Goal: Task Accomplishment & Management: Manage account settings

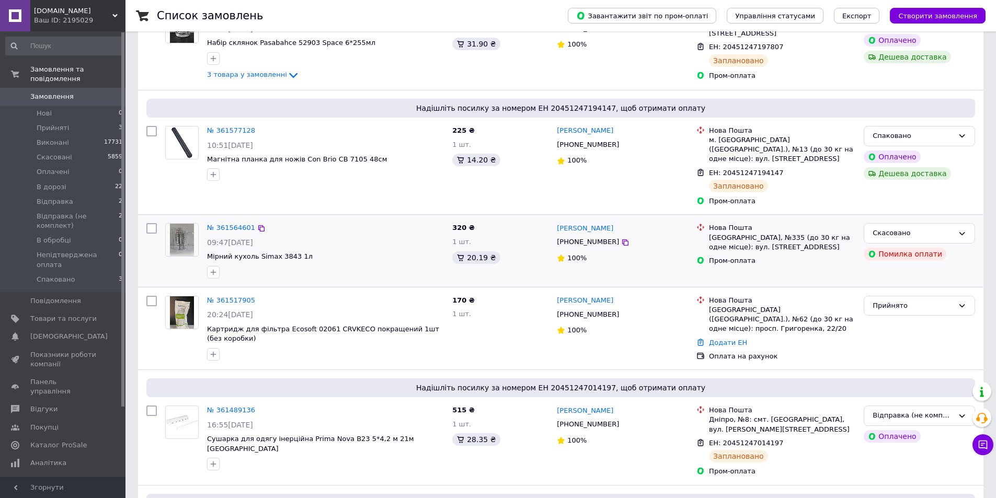
scroll to position [157, 0]
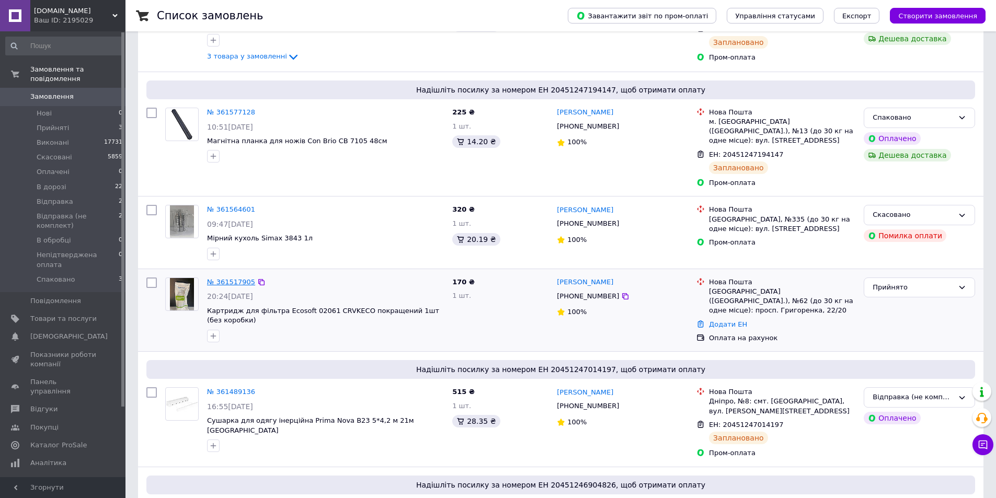
click at [226, 278] on link "№ 361517905" at bounding box center [231, 282] width 48 height 8
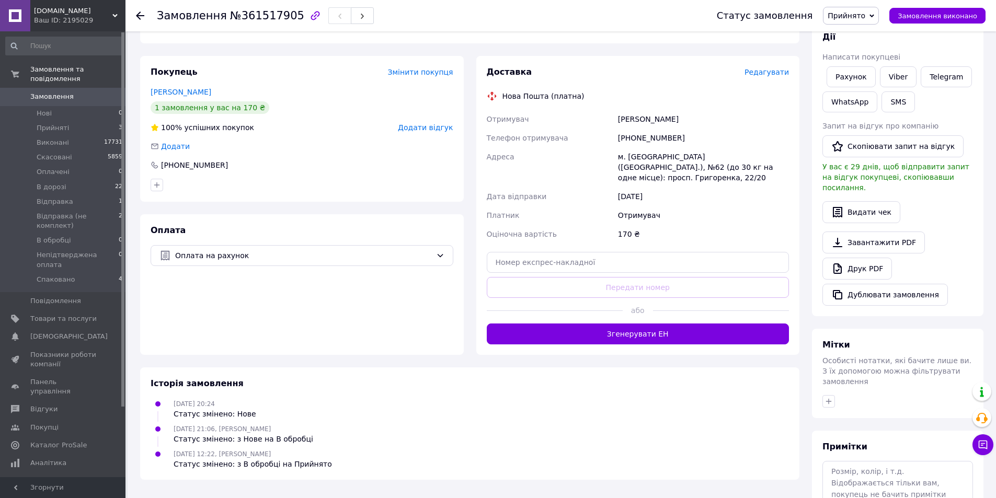
scroll to position [215, 0]
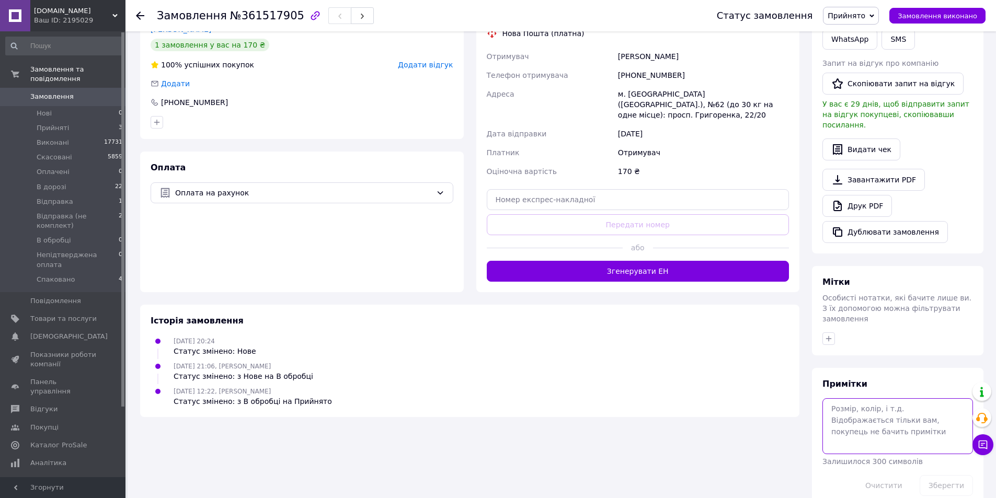
drag, startPoint x: 844, startPoint y: 407, endPoint x: 837, endPoint y: 406, distance: 6.8
click at [841, 408] on textarea at bounding box center [897, 425] width 151 height 55
type textarea "j"
type textarea "оплачено"
click at [955, 475] on button "Зберегти" at bounding box center [945, 485] width 53 height 21
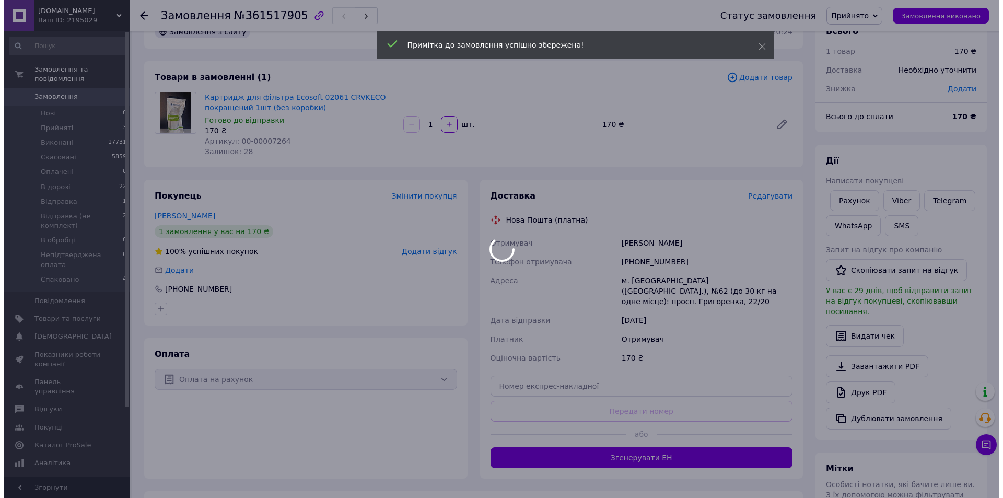
scroll to position [6, 0]
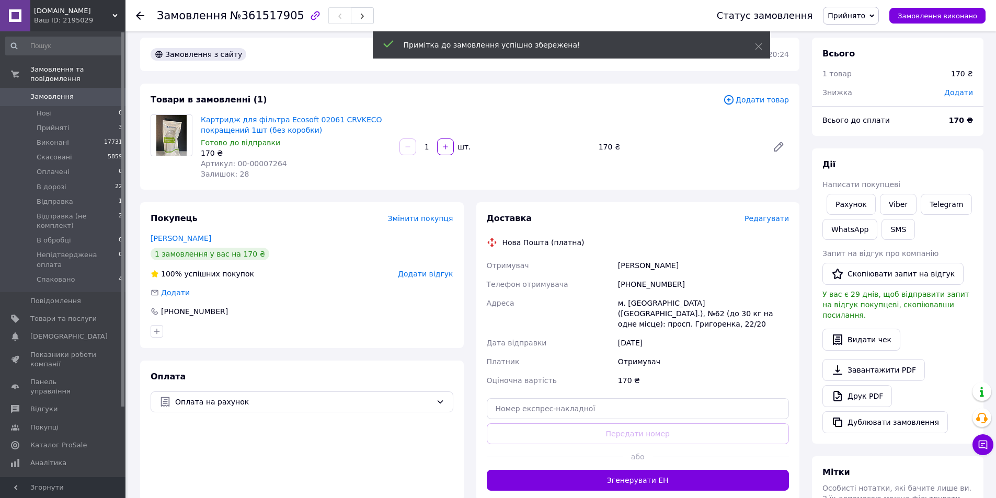
click at [776, 217] on span "Редагувати" at bounding box center [766, 218] width 44 height 8
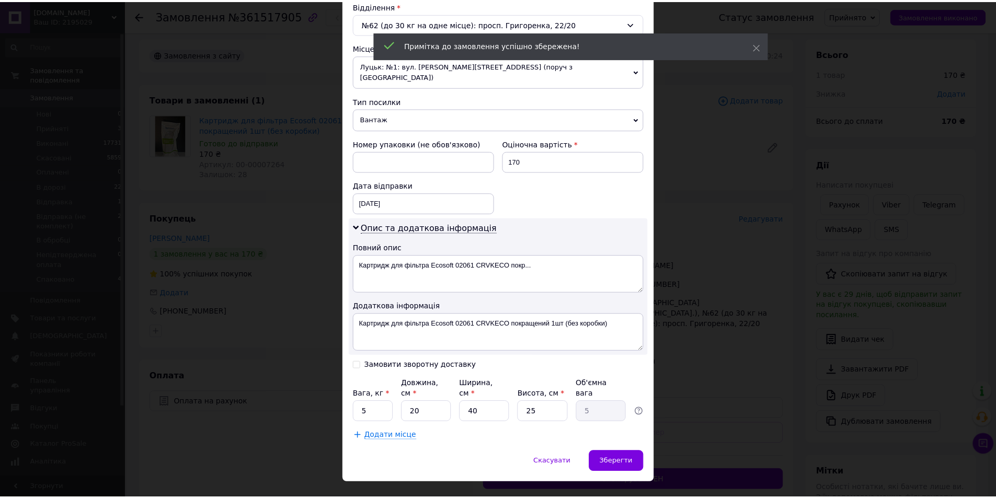
scroll to position [332, 0]
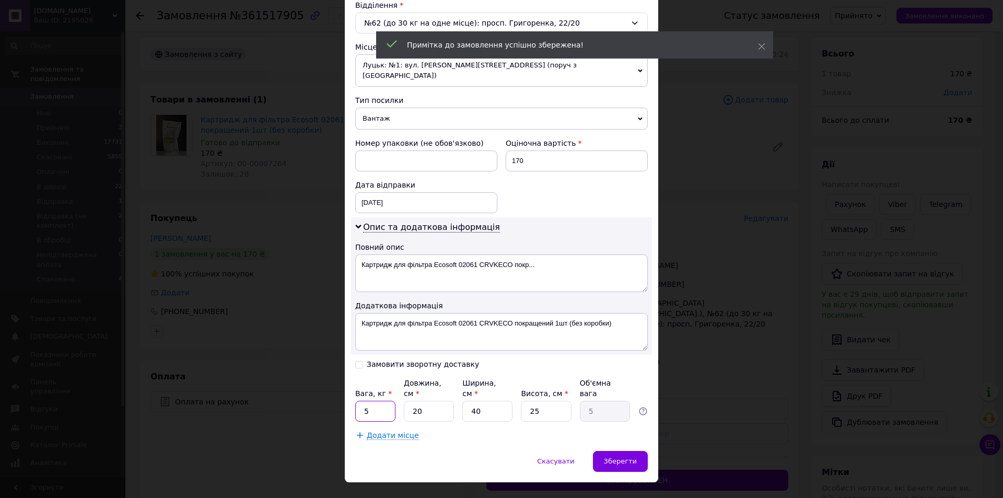
click at [378, 401] on input "5" at bounding box center [375, 411] width 40 height 21
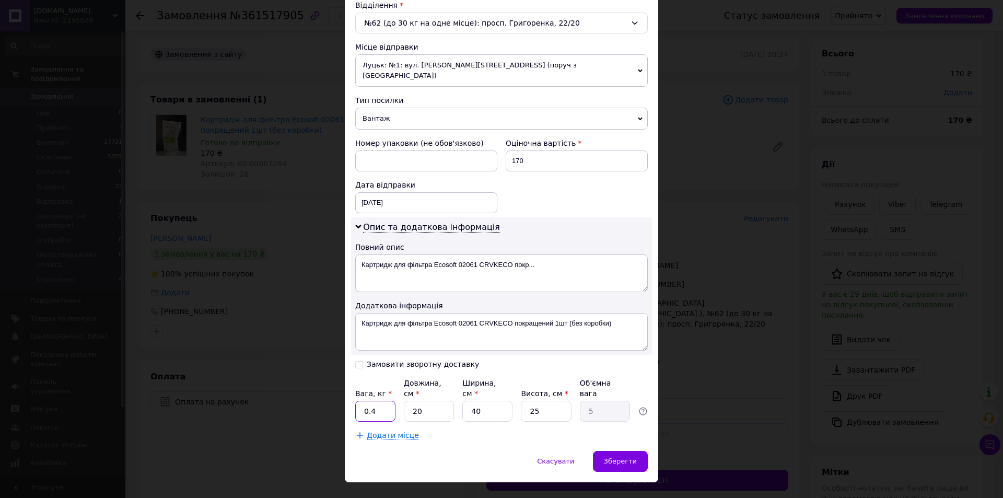
type input "0.4"
type input "1"
type input "0.25"
type input "15"
type input "3.75"
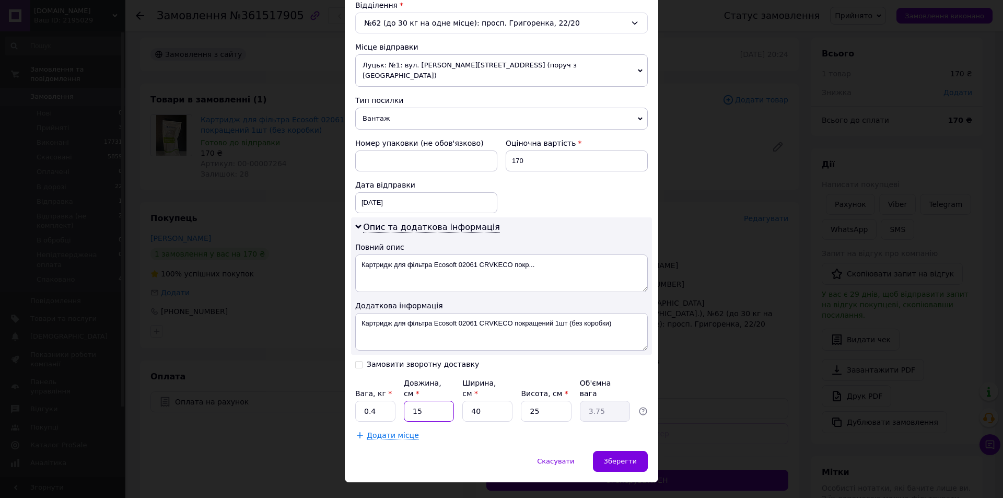
type input "15"
type input "1"
type input "0.1"
type input "10"
type input "0.94"
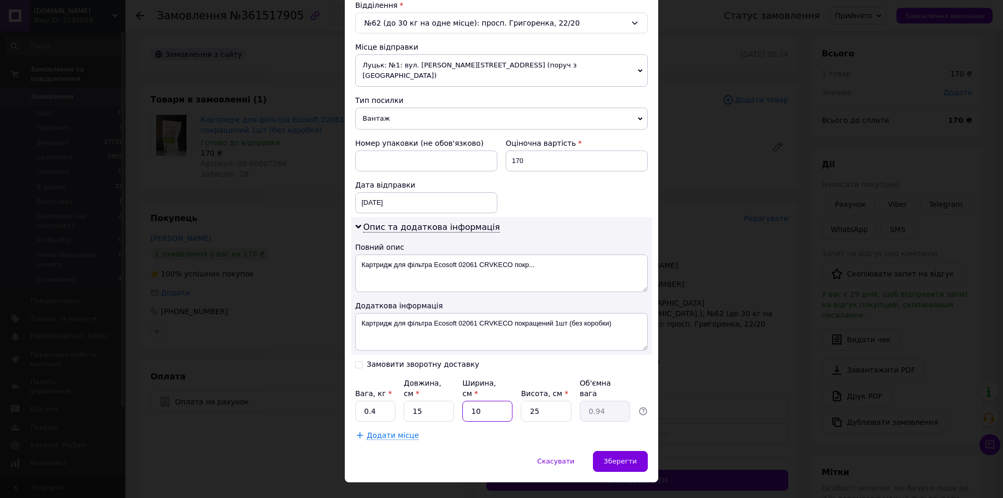
type input "10"
type input "1"
type input "0.1"
type input "10"
type input "0.38"
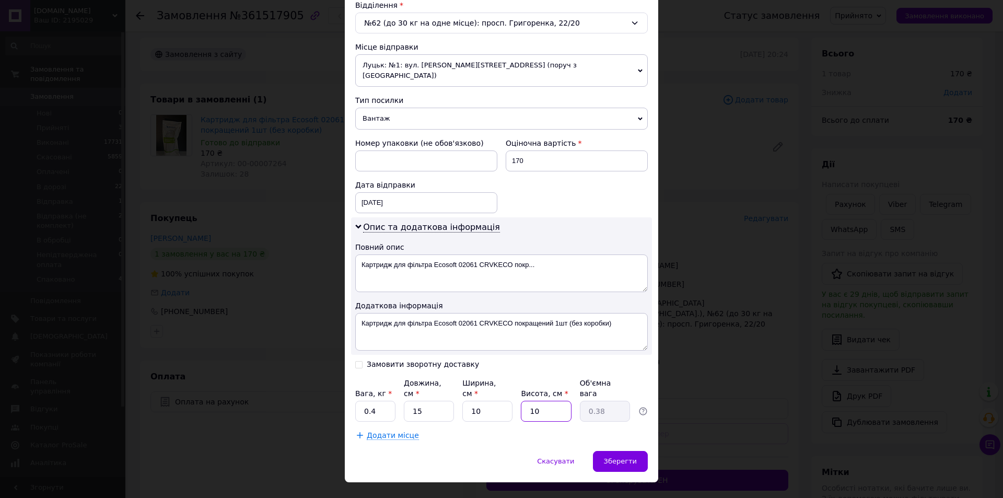
type input "10"
click at [647, 451] on div "Скасувати   Зберегти" at bounding box center [502, 466] width 314 height 31
click at [637, 451] on div "Зберегти" at bounding box center [620, 461] width 55 height 21
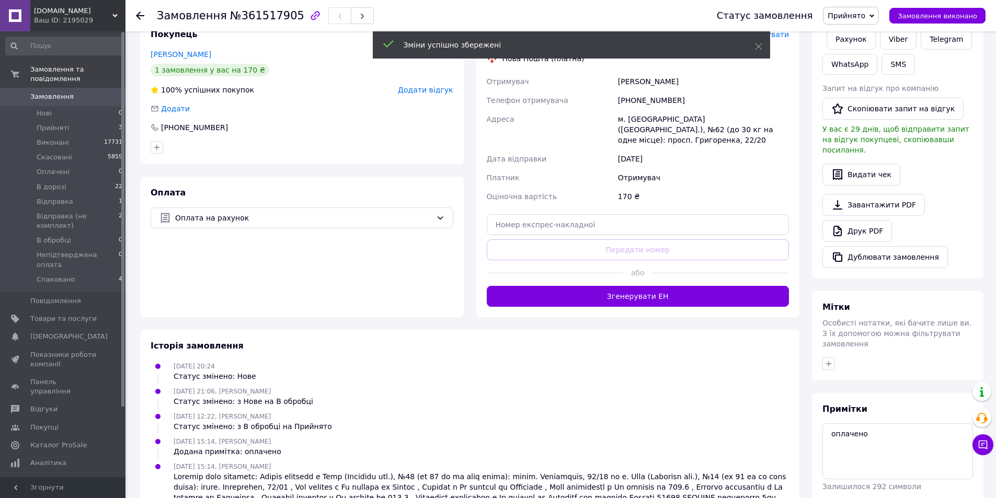
scroll to position [228, 0]
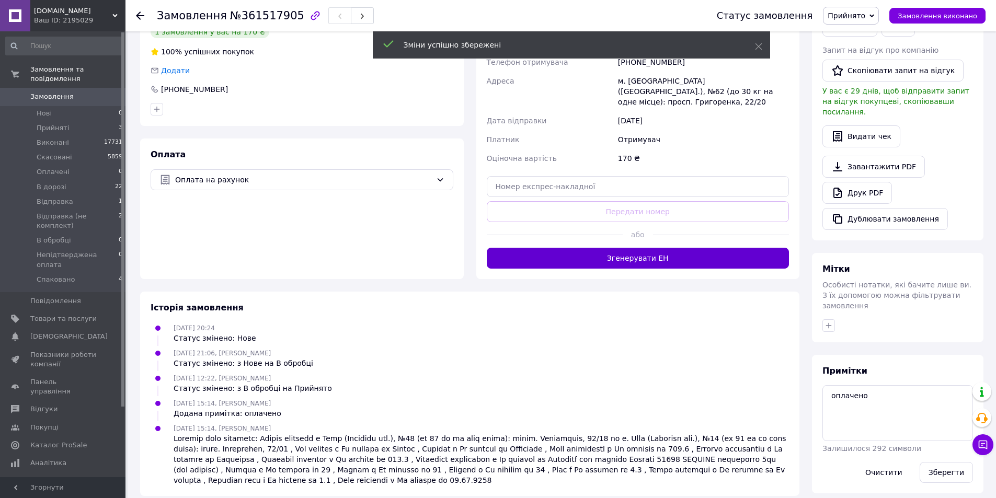
click at [648, 248] on button "Згенерувати ЕН" at bounding box center [638, 258] width 303 height 21
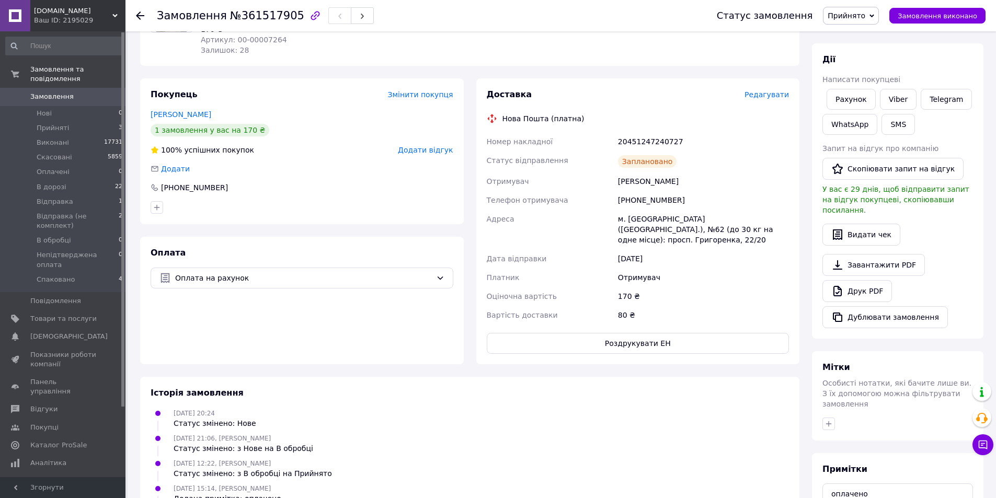
scroll to position [124, 0]
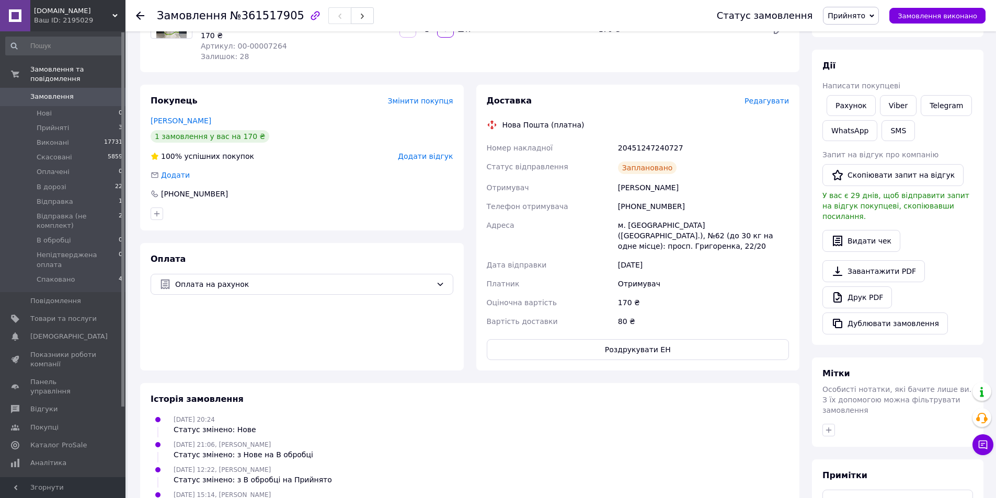
click at [656, 148] on div "20451247240727" at bounding box center [703, 148] width 175 height 19
copy div "20451247240727"
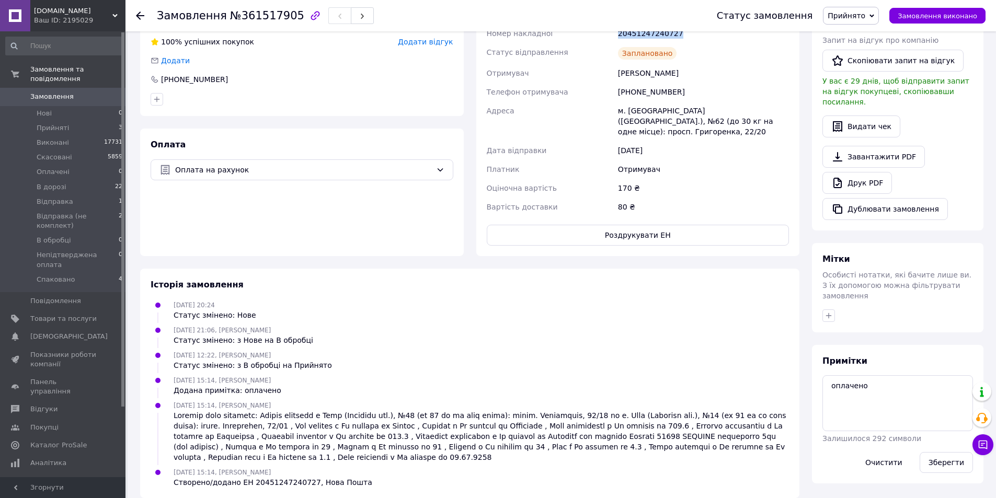
scroll to position [240, 0]
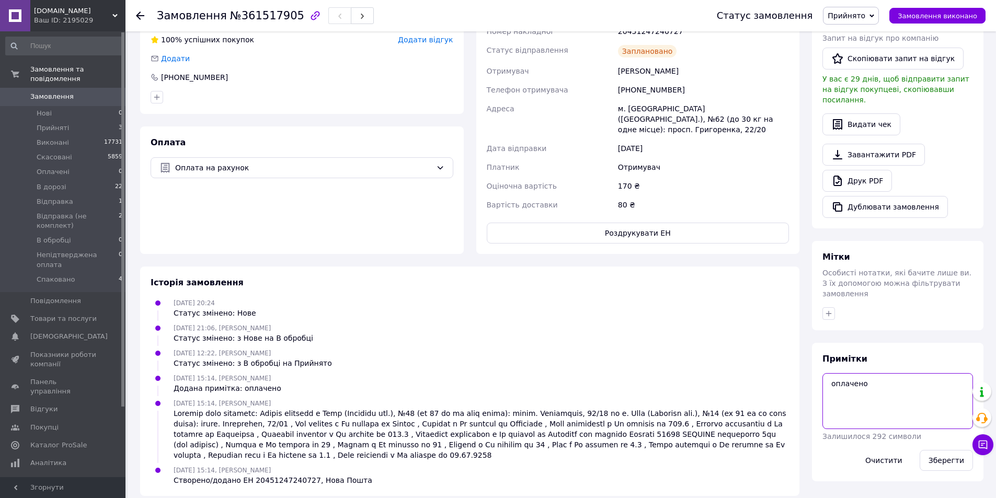
click at [878, 373] on textarea "оплачено" at bounding box center [897, 400] width 151 height 55
paste textarea "20451247240727"
type textarea "оплачено 20451247240727"
click at [936, 450] on button "Зберегти" at bounding box center [945, 460] width 53 height 21
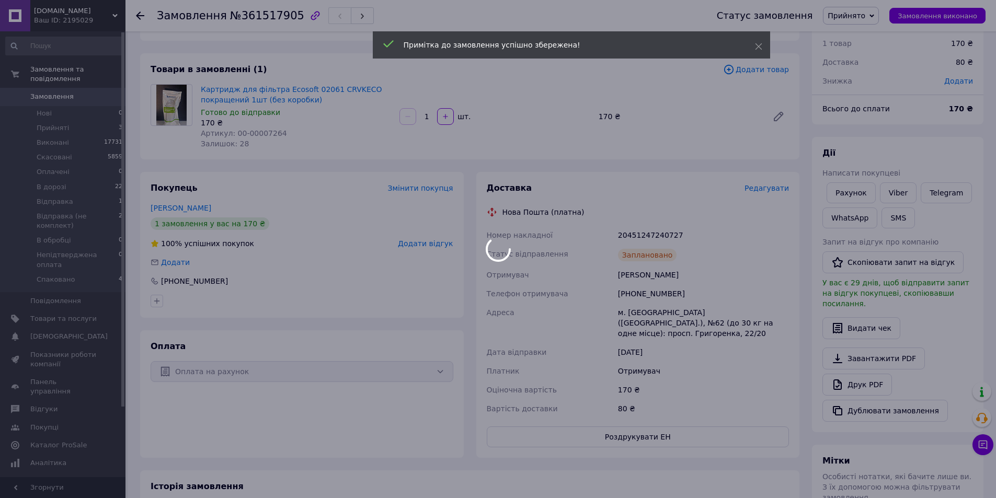
scroll to position [31, 0]
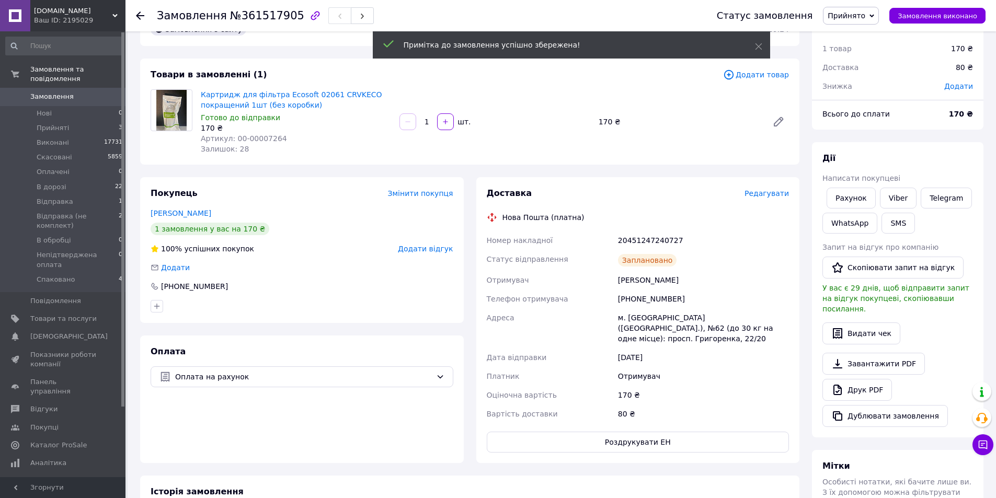
click at [863, 18] on span "Прийнято" at bounding box center [846, 15] width 38 height 8
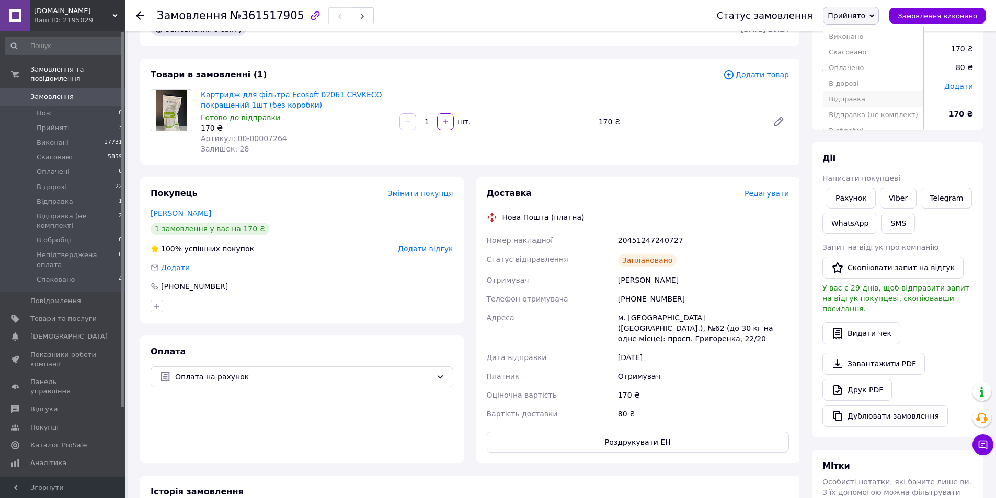
click at [860, 105] on li "Відправка" at bounding box center [872, 99] width 99 height 16
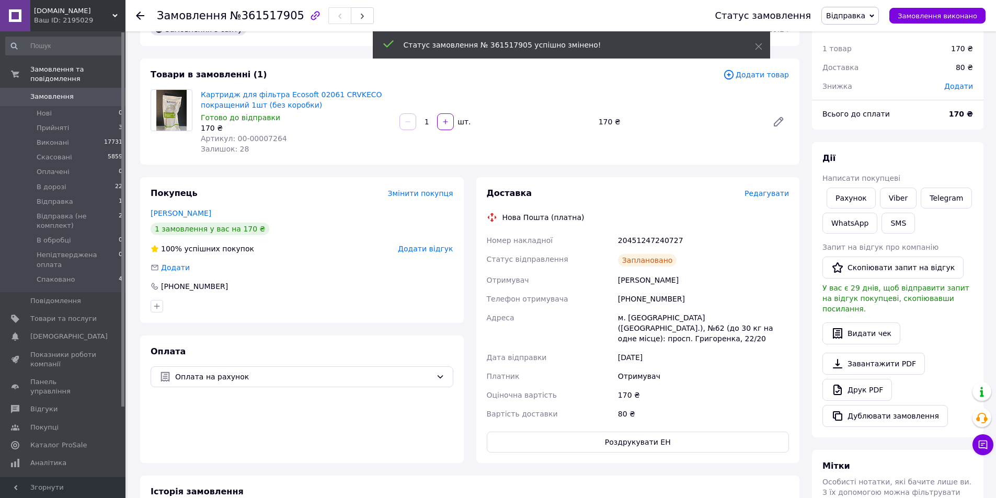
click at [61, 92] on span "Замовлення" at bounding box center [51, 96] width 43 height 9
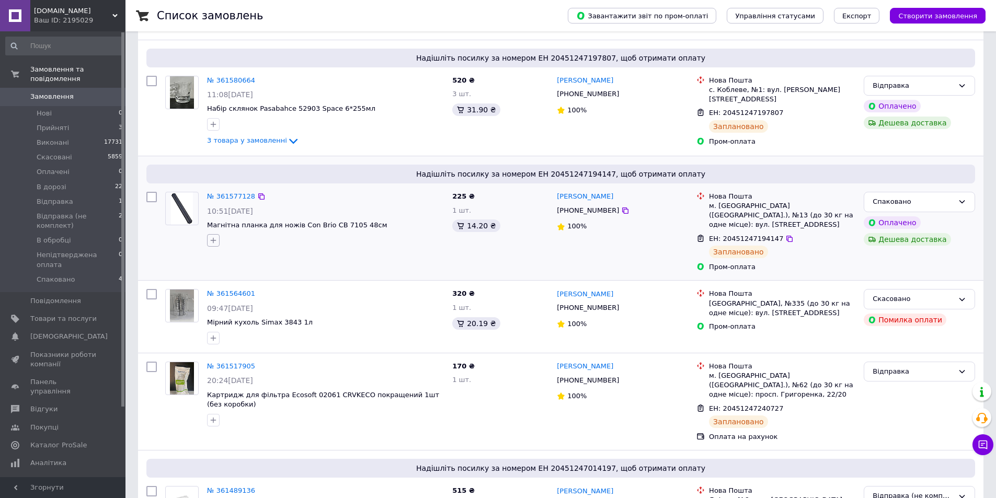
scroll to position [314, 0]
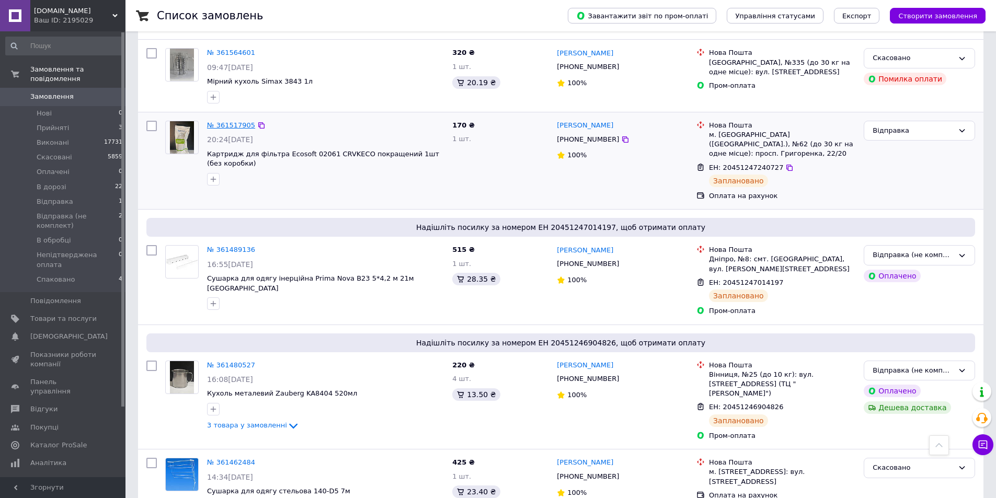
click at [223, 121] on link "№ 361517905" at bounding box center [231, 125] width 48 height 8
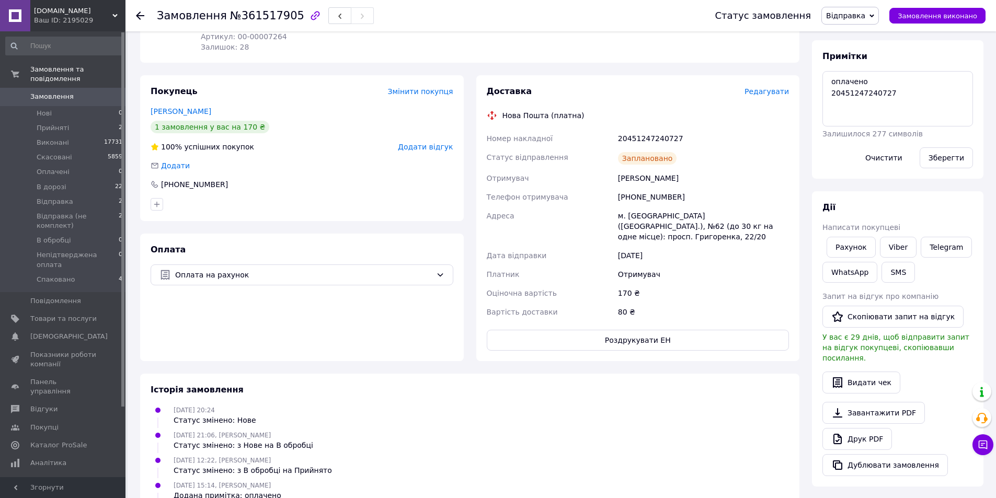
scroll to position [157, 0]
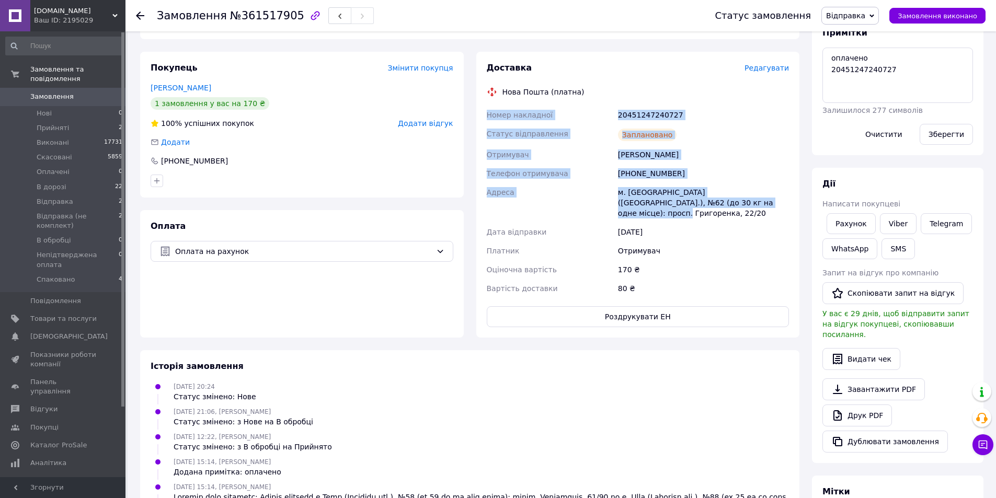
drag, startPoint x: 748, startPoint y: 206, endPoint x: 480, endPoint y: 116, distance: 282.6
click at [480, 116] on div "Доставка Редагувати Нова Пошта (платна) Номер накладної 20451247240727 Статус в…" at bounding box center [638, 195] width 324 height 286
copy div "Номер накладної 20451247240727 Статус відправлення Заплановано Отримувач Оксана…"
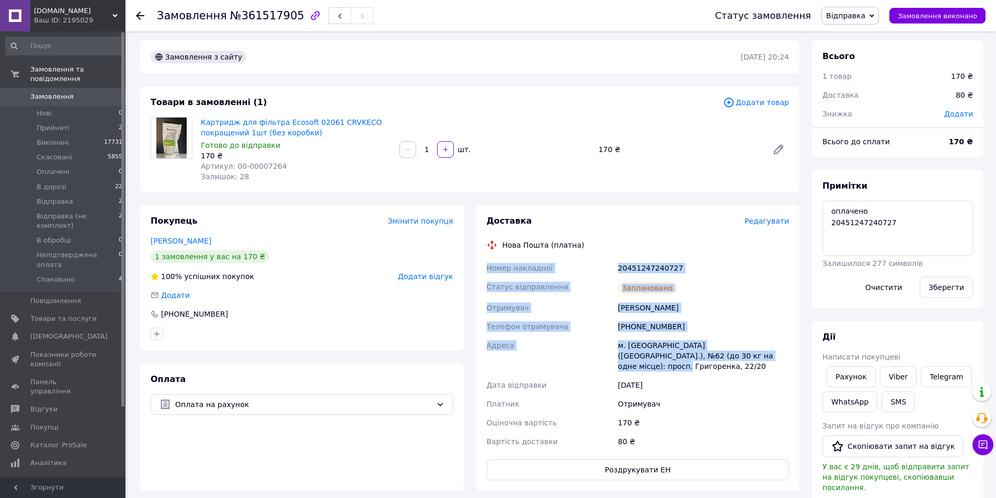
scroll to position [0, 0]
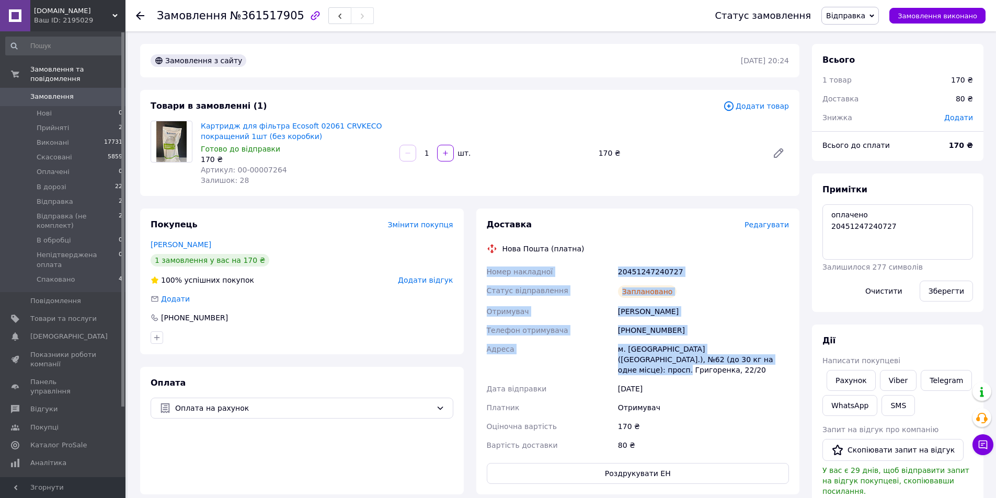
click at [677, 268] on div "20451247240727" at bounding box center [703, 271] width 175 height 19
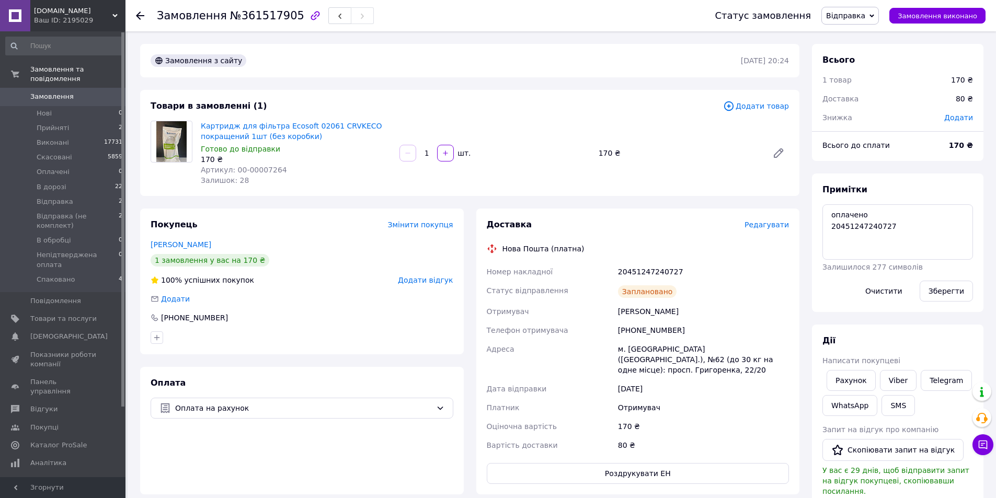
click at [53, 88] on link "Замовлення 0" at bounding box center [64, 97] width 129 height 18
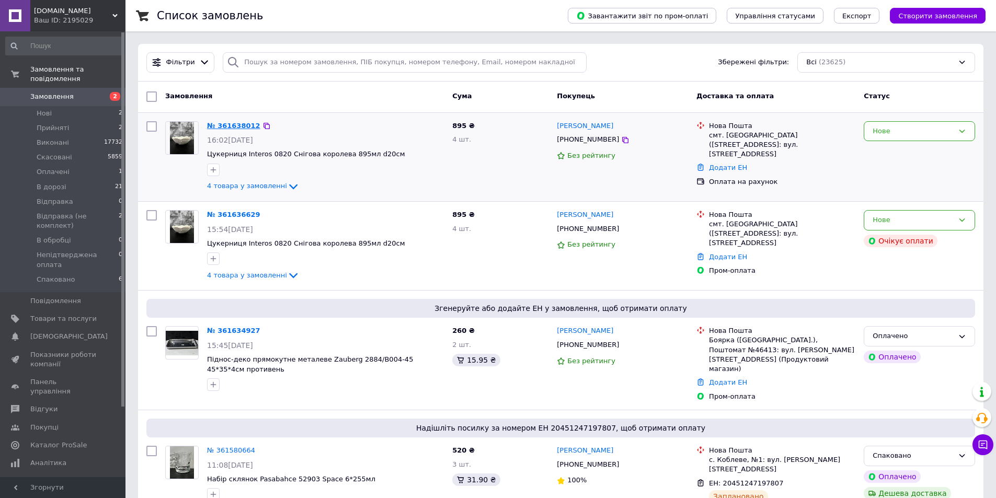
click at [230, 125] on link "№ 361638012" at bounding box center [233, 126] width 53 height 8
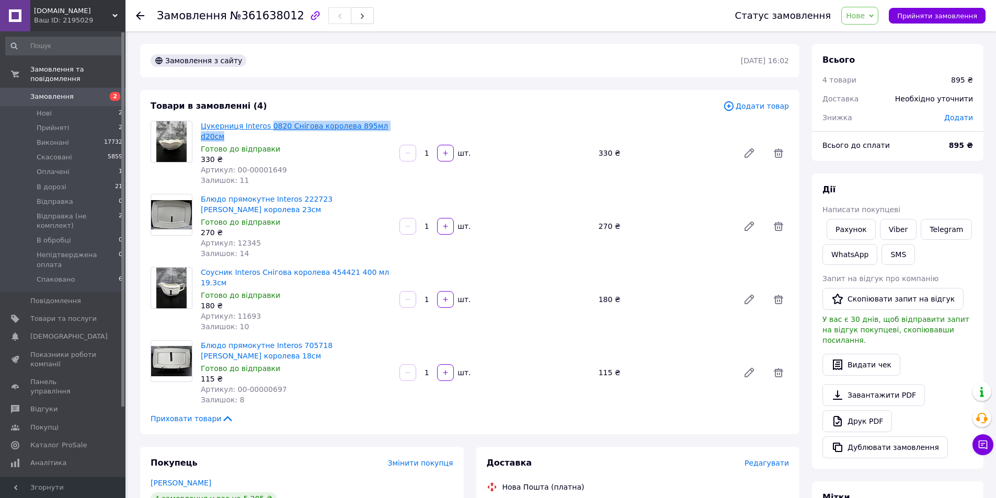
drag, startPoint x: 390, startPoint y: 125, endPoint x: 264, endPoint y: 124, distance: 125.4
click at [264, 124] on span "Цукерниця Interos 0820 Снігова королева 895мл d20см" at bounding box center [296, 131] width 190 height 21
copy link "0820 Снігова королева 895мл d20см"
drag, startPoint x: 384, startPoint y: 185, endPoint x: 290, endPoint y: 192, distance: 94.3
click at [290, 194] on span "Блюдо прямокутне Interos 222723 [PERSON_NAME] королева 23см" at bounding box center [296, 204] width 190 height 21
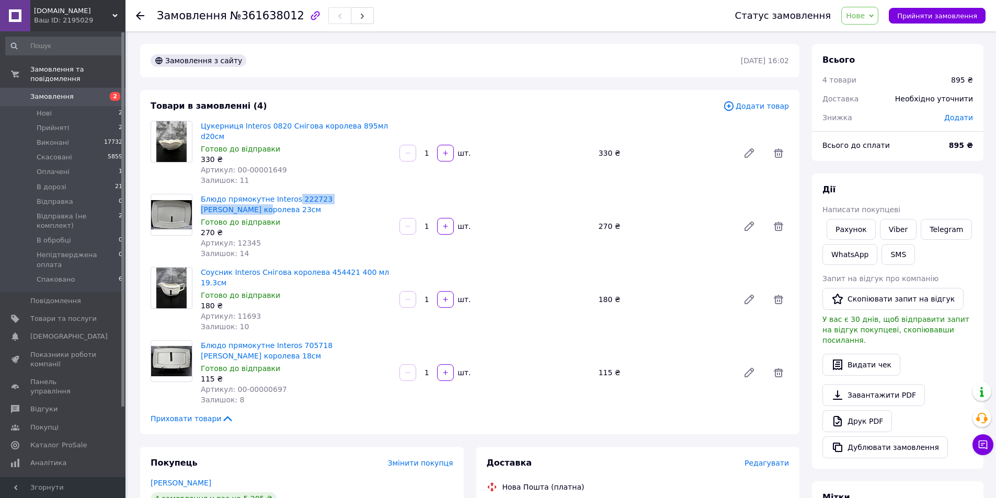
copy link "222723 Снігова королева"
drag, startPoint x: 391, startPoint y: 256, endPoint x: 316, endPoint y: 260, distance: 75.4
click at [316, 267] on span "Соусник Interos Снігова королева 454421 400 мл 19.3см" at bounding box center [296, 277] width 190 height 21
copy link "454421 400 мл 19.3см"
drag, startPoint x: 384, startPoint y: 323, endPoint x: 293, endPoint y: 329, distance: 91.1
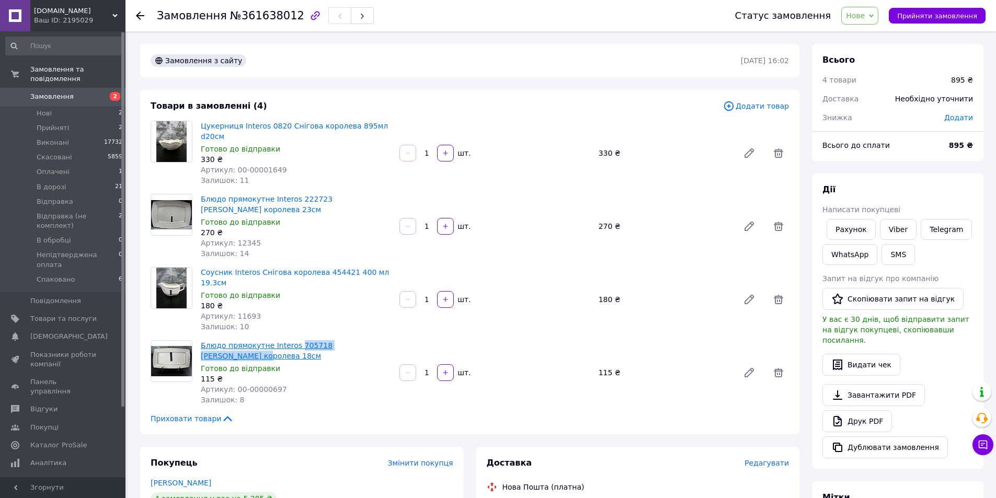
click at [293, 340] on span "Блюдо прямокутне Interos 705718 [PERSON_NAME] королева 18см" at bounding box center [296, 350] width 190 height 21
copy link "705718 Снігова королева"
click at [71, 92] on span "Замовлення" at bounding box center [63, 96] width 66 height 9
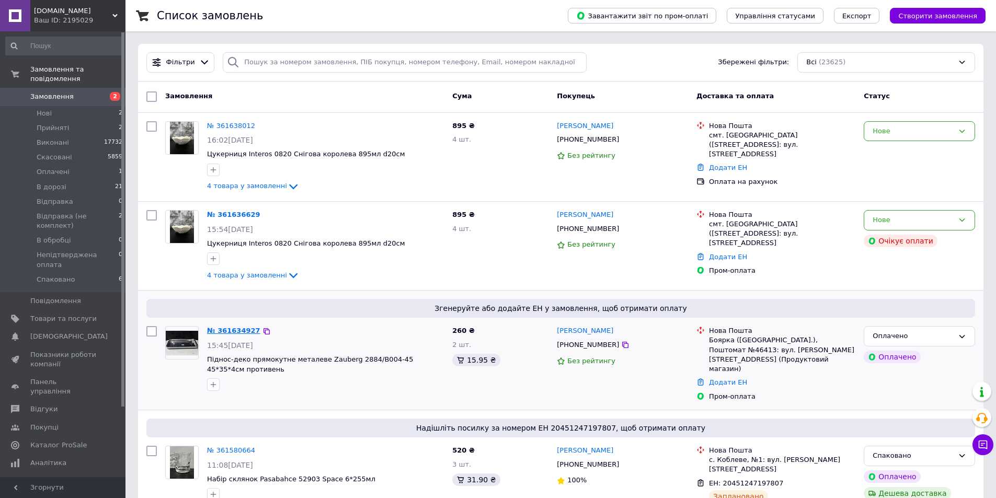
click at [224, 327] on link "№ 361634927" at bounding box center [233, 331] width 53 height 8
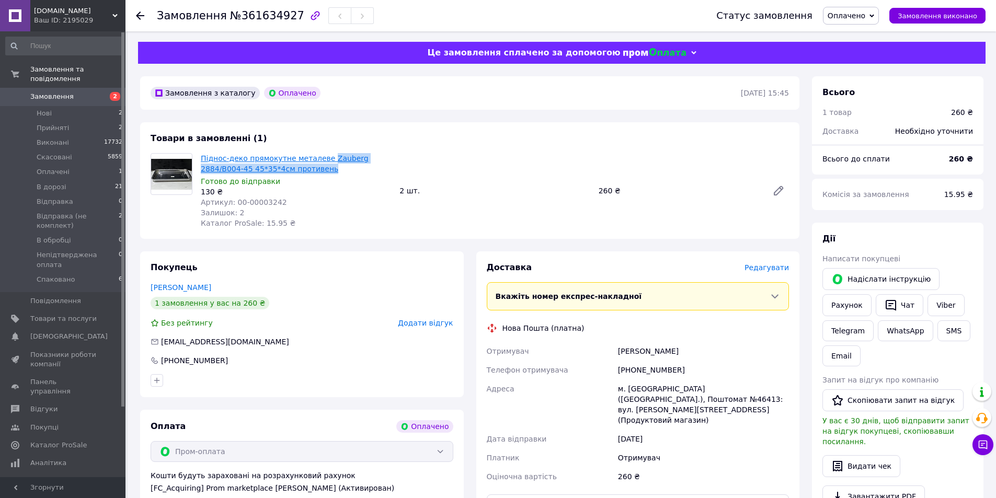
drag, startPoint x: 359, startPoint y: 166, endPoint x: 320, endPoint y: 159, distance: 38.8
click at [320, 159] on span "Піднос-деко прямокутне металеве Zauberg 2884/B004-45 45*35*4см противень" at bounding box center [296, 163] width 190 height 21
copy link "Zauberg 2884/B004-45 45*35*4см противень"
click at [93, 92] on span "Замовлення" at bounding box center [63, 96] width 66 height 9
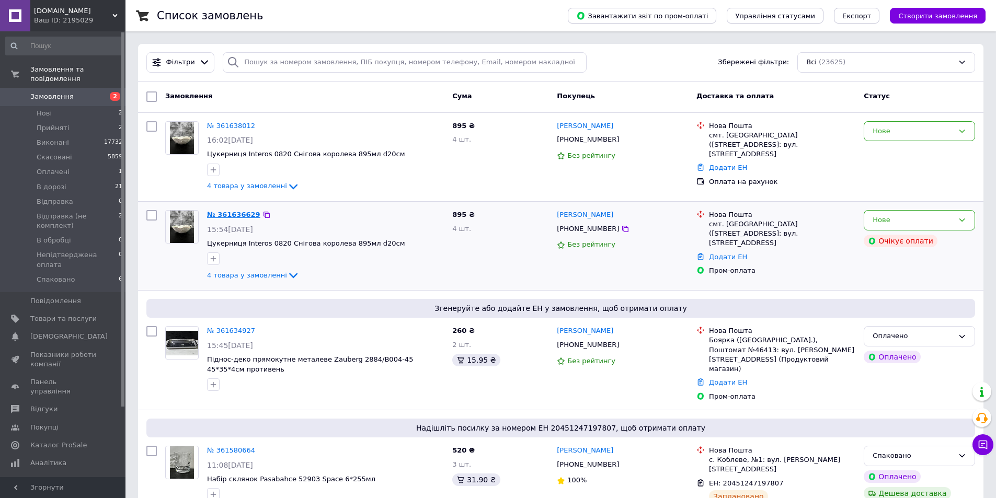
click at [223, 216] on link "№ 361636629" at bounding box center [233, 215] width 53 height 8
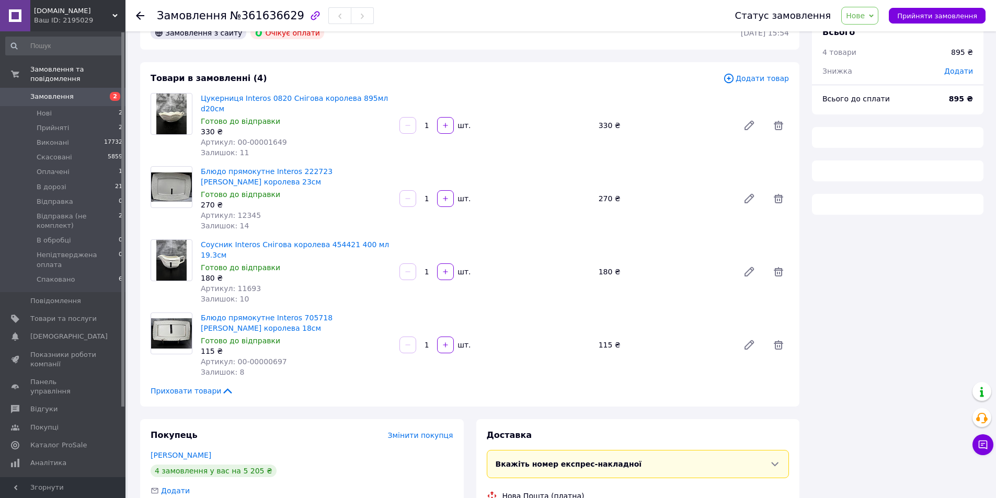
scroll to position [209, 0]
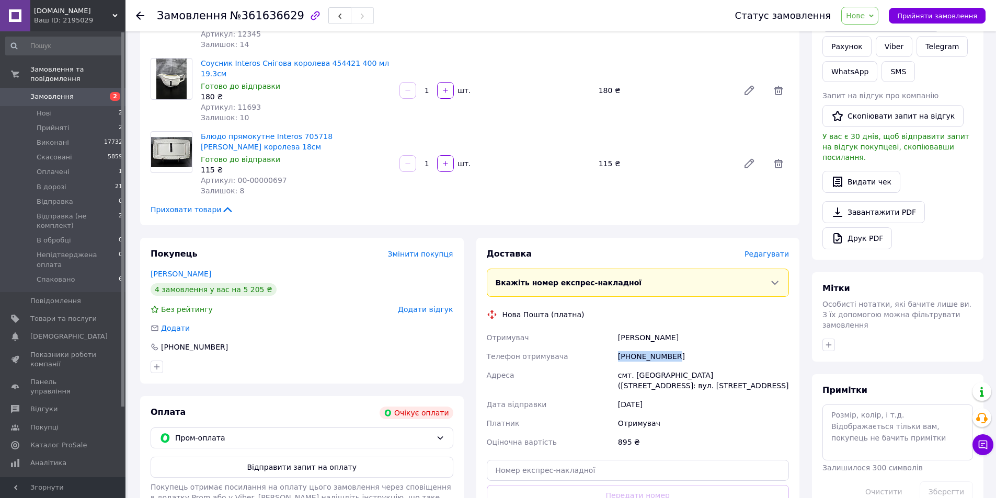
drag, startPoint x: 606, startPoint y: 339, endPoint x: 675, endPoint y: 338, distance: 69.0
click at [675, 338] on div "Отримувач Штань Надія Телефон отримувача +380967302768 Адреса смт. Луків (Волин…" at bounding box center [637, 389] width 307 height 123
copy div "Телефон отримувача +380967302768"
click at [170, 270] on link "[PERSON_NAME]" at bounding box center [181, 274] width 61 height 8
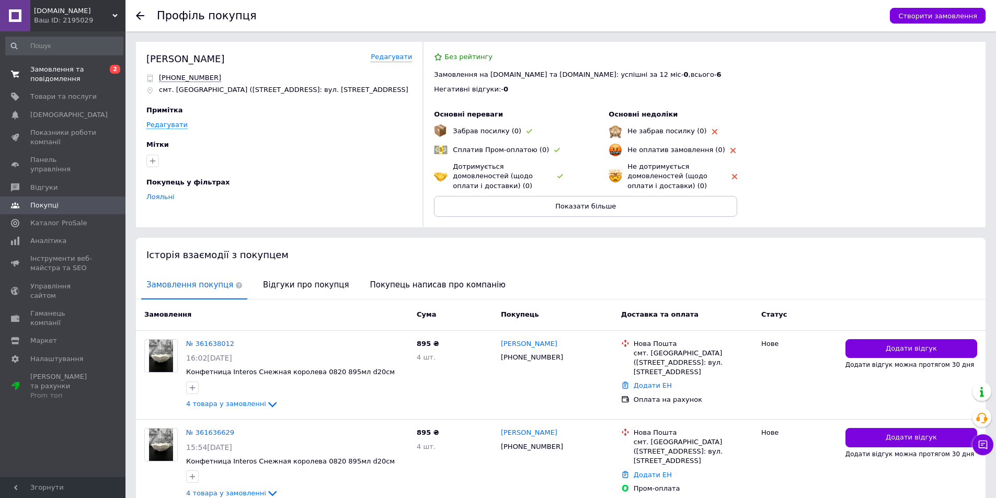
click at [50, 78] on span "Замовлення та повідомлення" at bounding box center [63, 74] width 66 height 19
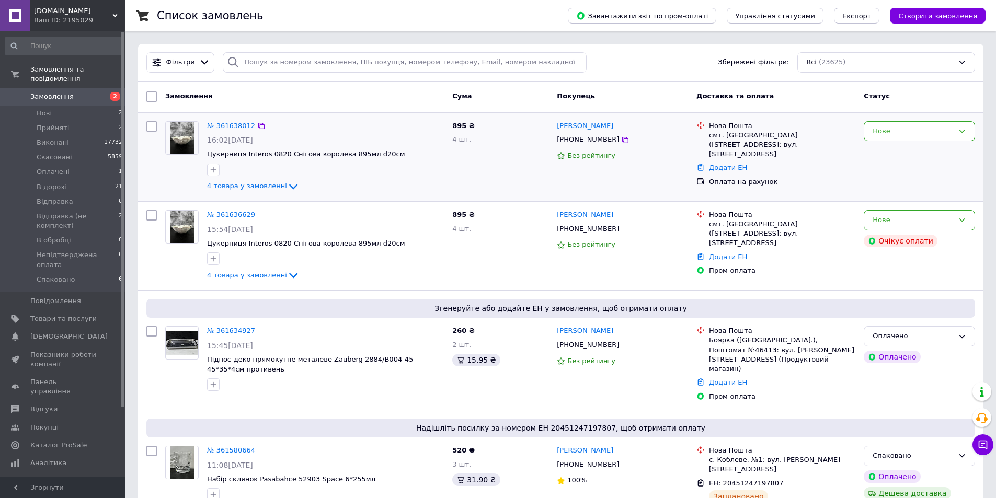
click at [563, 122] on link "[PERSON_NAME]" at bounding box center [585, 126] width 56 height 10
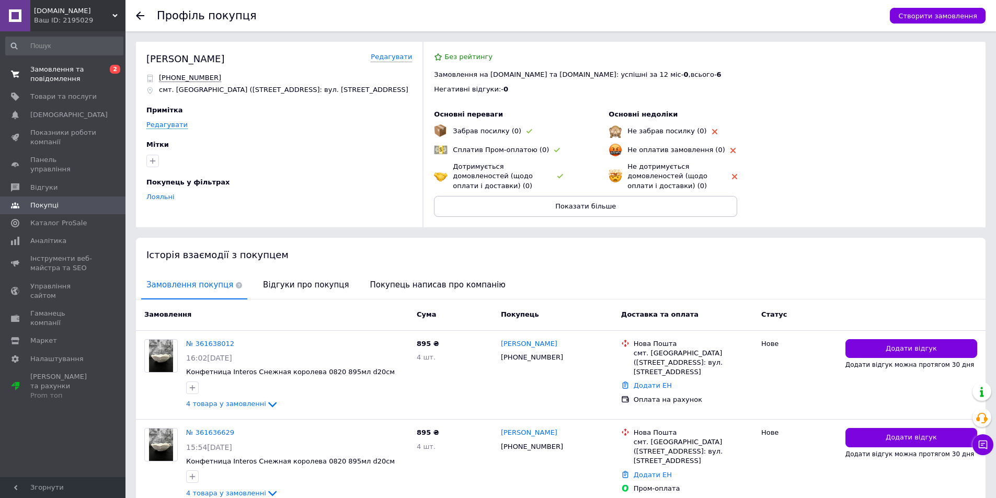
click at [80, 73] on span "Замовлення та повідомлення" at bounding box center [63, 74] width 66 height 19
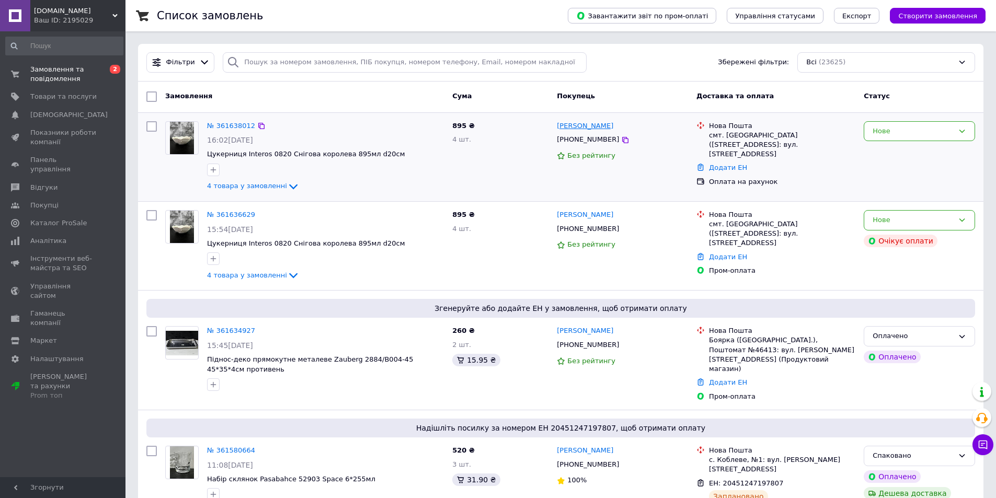
click at [562, 124] on link "[PERSON_NAME]" at bounding box center [585, 126] width 56 height 10
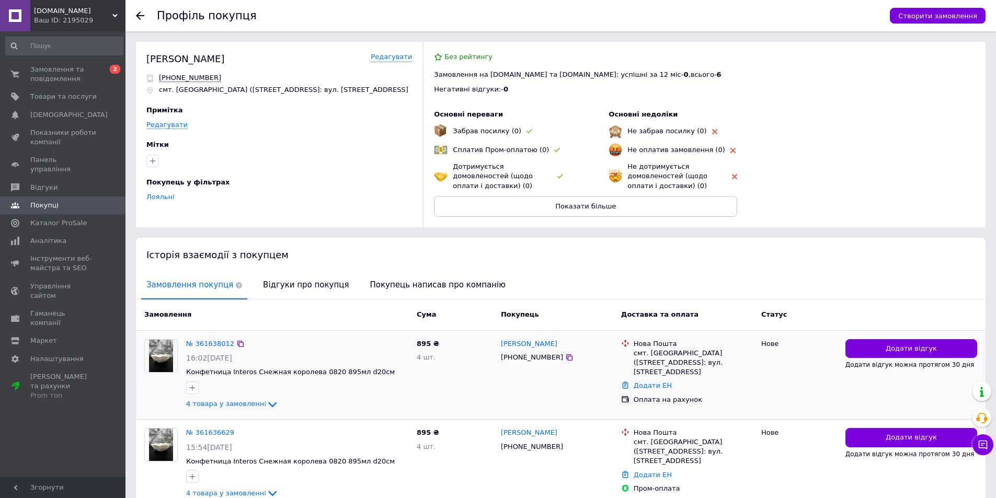
click at [186, 342] on div "№ 361638012" at bounding box center [210, 344] width 50 height 12
click at [199, 349] on div "№ 361638012" at bounding box center [210, 344] width 50 height 12
click at [201, 347] on link "№ 361638012" at bounding box center [210, 344] width 48 height 8
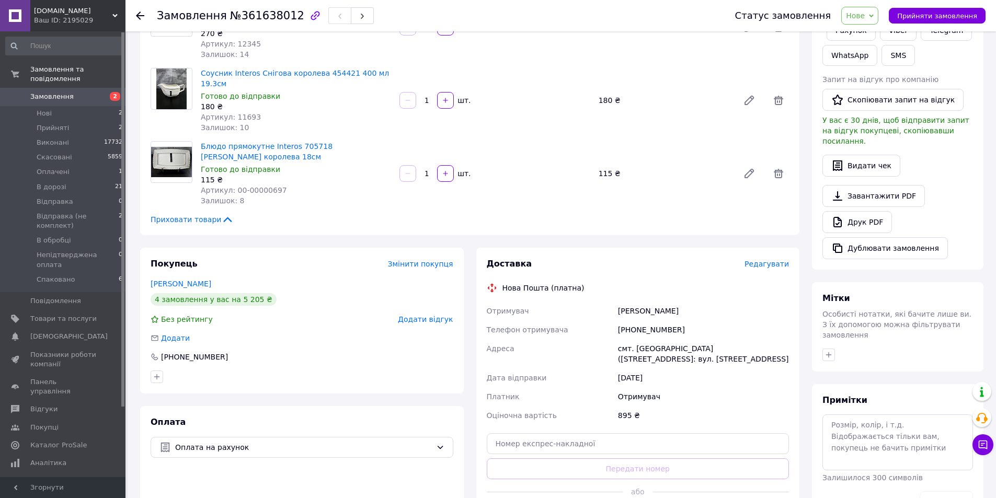
scroll to position [304, 0]
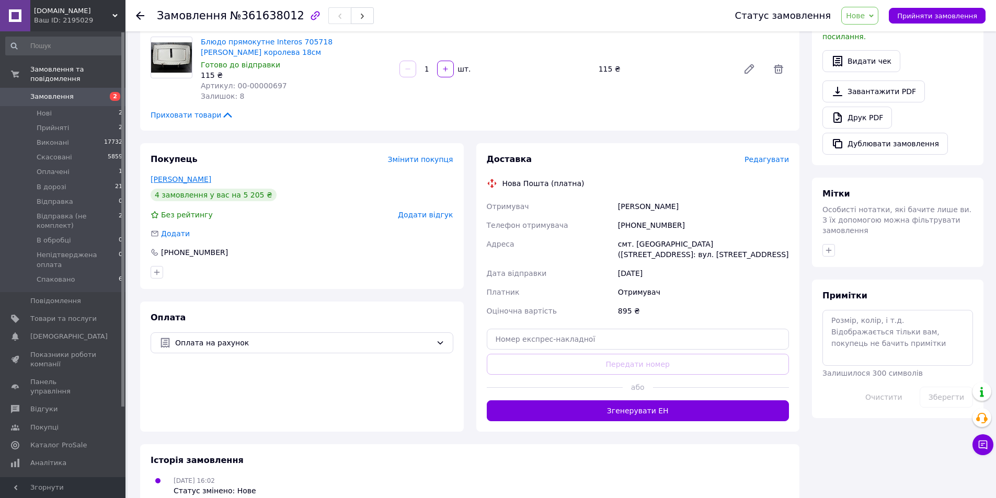
click at [165, 175] on link "[PERSON_NAME]" at bounding box center [181, 179] width 61 height 8
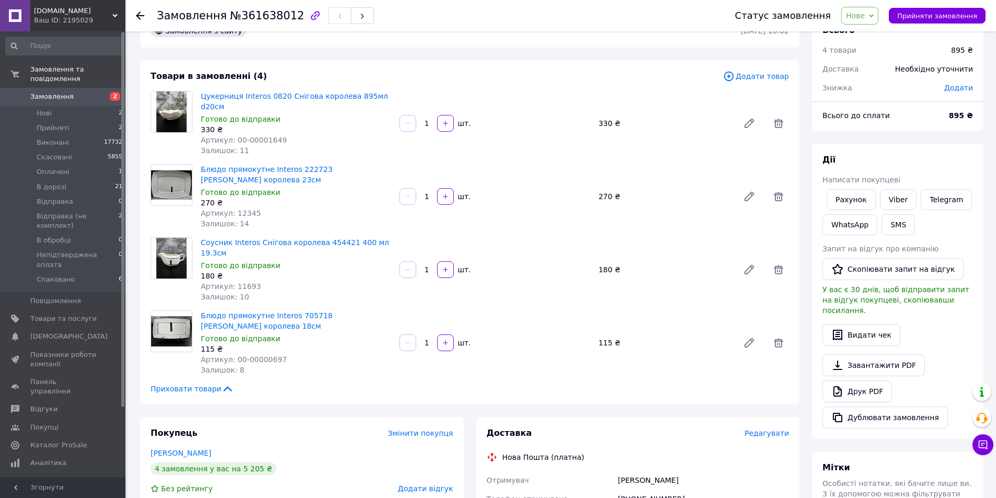
scroll to position [157, 0]
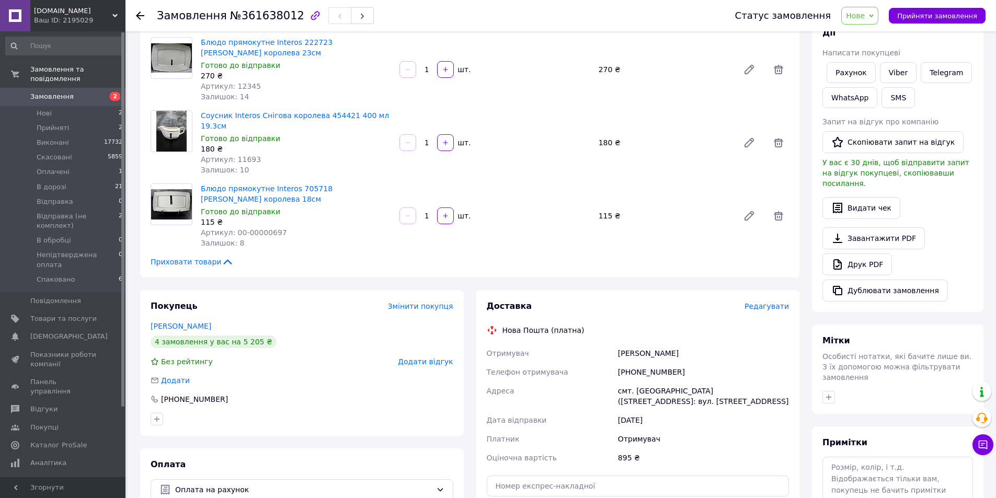
click at [28, 92] on span at bounding box center [15, 96] width 30 height 9
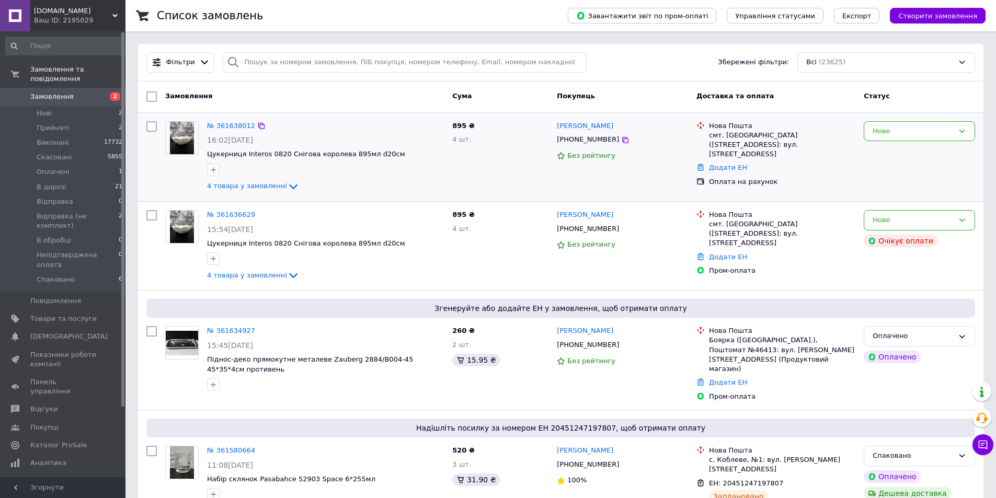
click at [144, 189] on div at bounding box center [151, 157] width 19 height 80
click at [955, 221] on div "Нове" at bounding box center [918, 220] width 111 height 20
click at [916, 276] on li "Скасовано" at bounding box center [919, 280] width 110 height 19
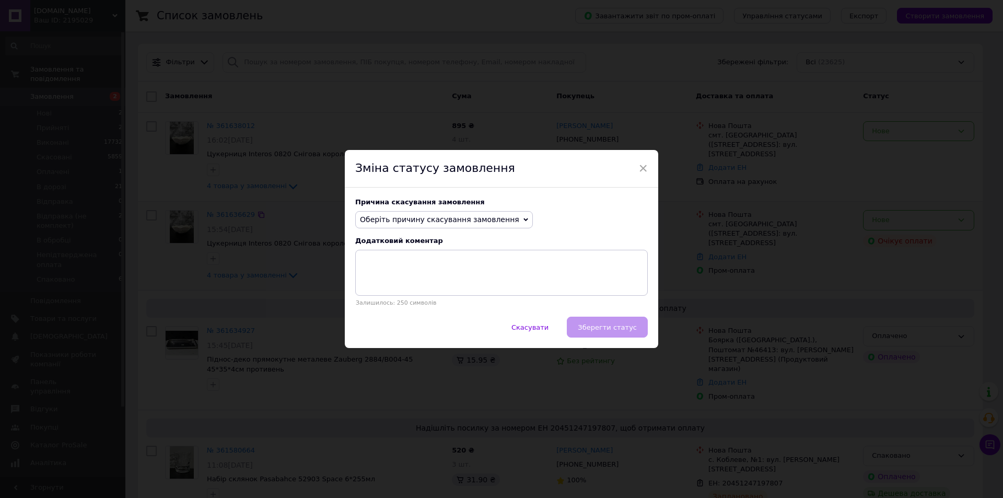
click at [450, 221] on span "Оберіть причину скасування замовлення" at bounding box center [439, 219] width 159 height 8
click at [411, 298] on li "Замовлення-дублікат" at bounding box center [444, 299] width 177 height 15
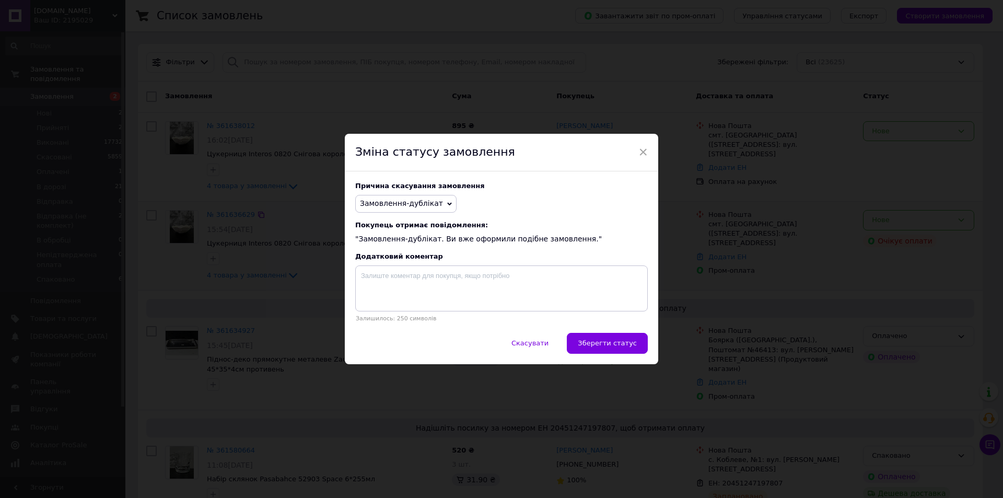
click at [627, 340] on button "Зберегти статус" at bounding box center [607, 343] width 81 height 21
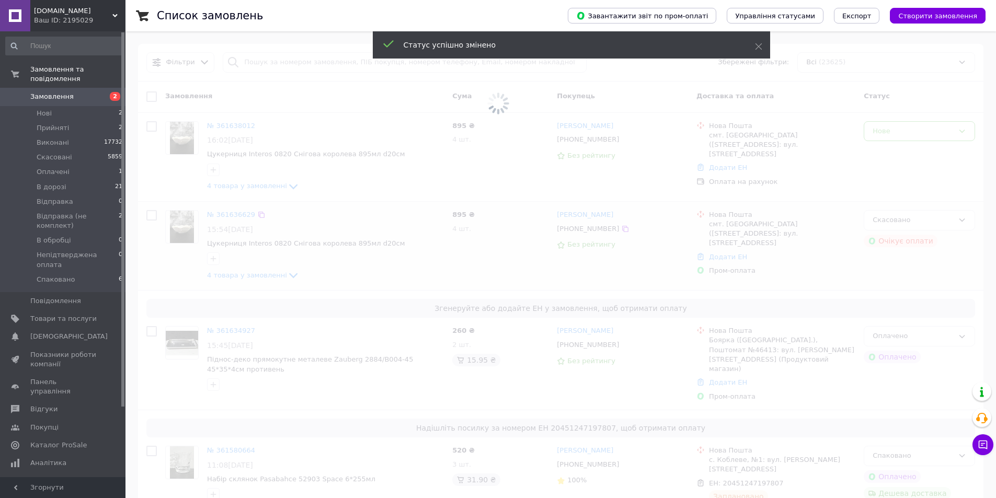
click at [938, 131] on span at bounding box center [498, 103] width 996 height 207
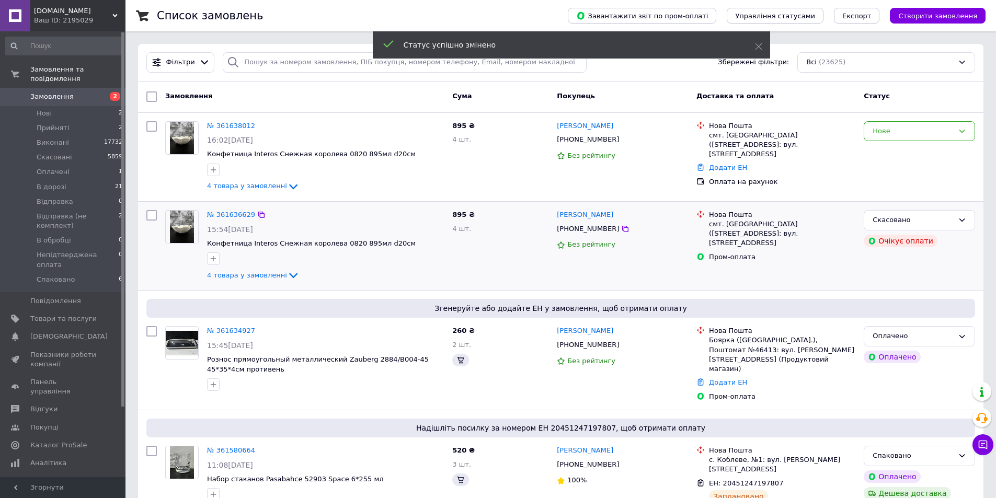
click at [930, 136] on div "Нове" at bounding box center [912, 131] width 81 height 11
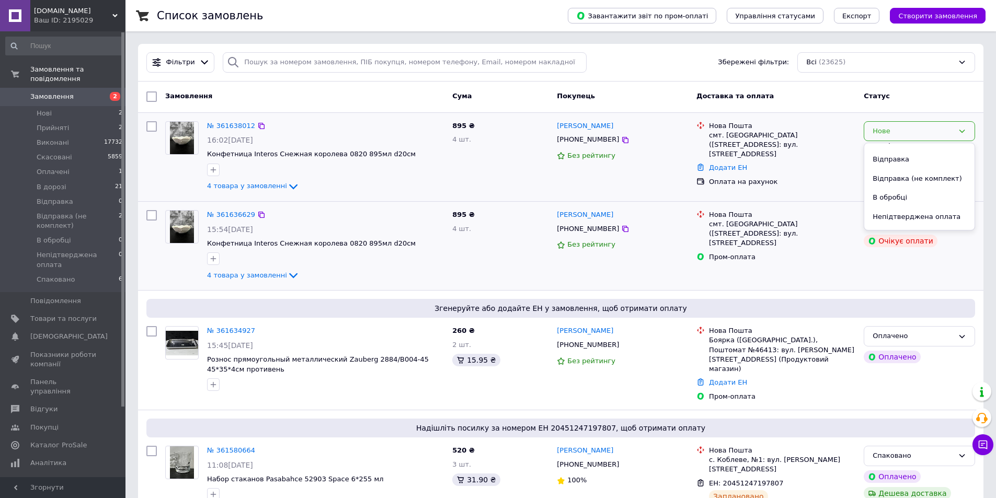
scroll to position [105, 0]
click at [909, 176] on li "В обробці" at bounding box center [919, 181] width 110 height 19
click at [228, 329] on link "№ 361634927" at bounding box center [231, 331] width 48 height 8
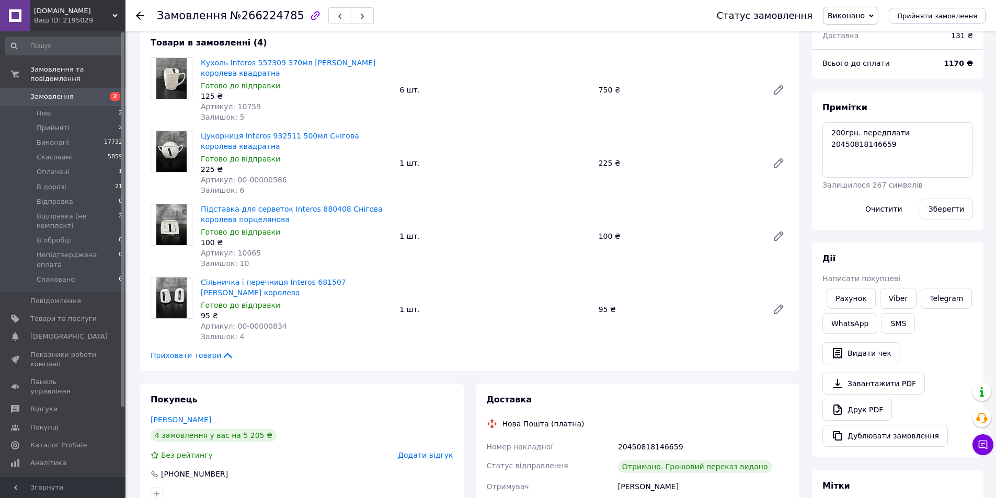
scroll to position [261, 0]
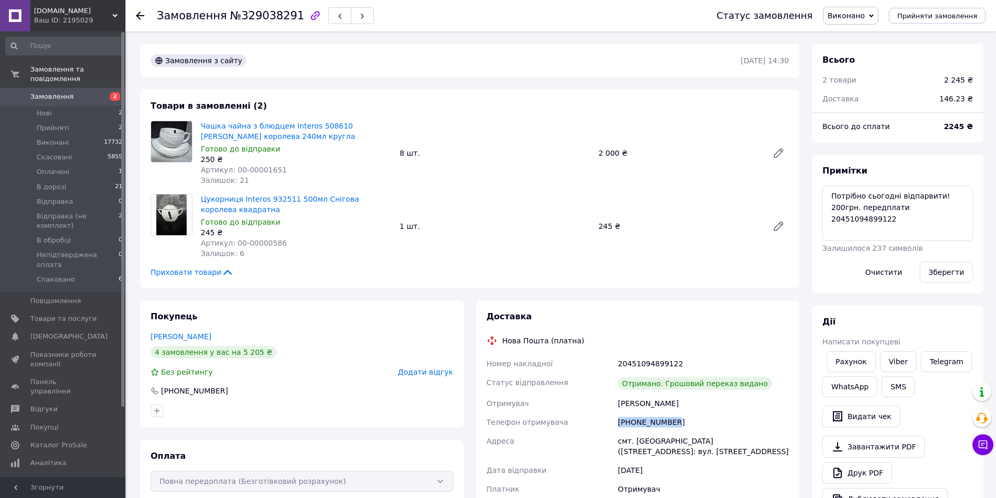
drag, startPoint x: 699, startPoint y: 422, endPoint x: 618, endPoint y: 424, distance: 81.0
click at [618, 424] on div "[PHONE_NUMBER]" at bounding box center [703, 422] width 175 height 19
copy div "[PHONE_NUMBER]"
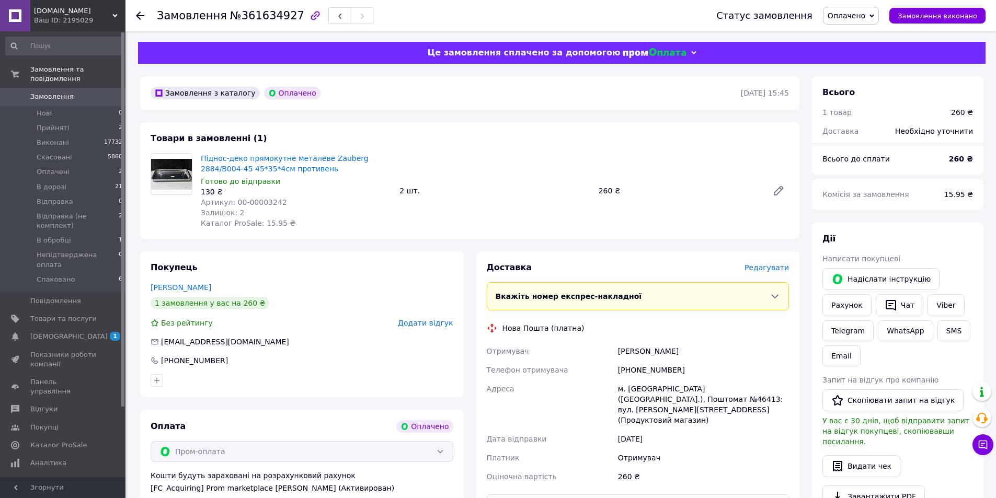
click at [766, 269] on span "Редагувати" at bounding box center [766, 267] width 44 height 8
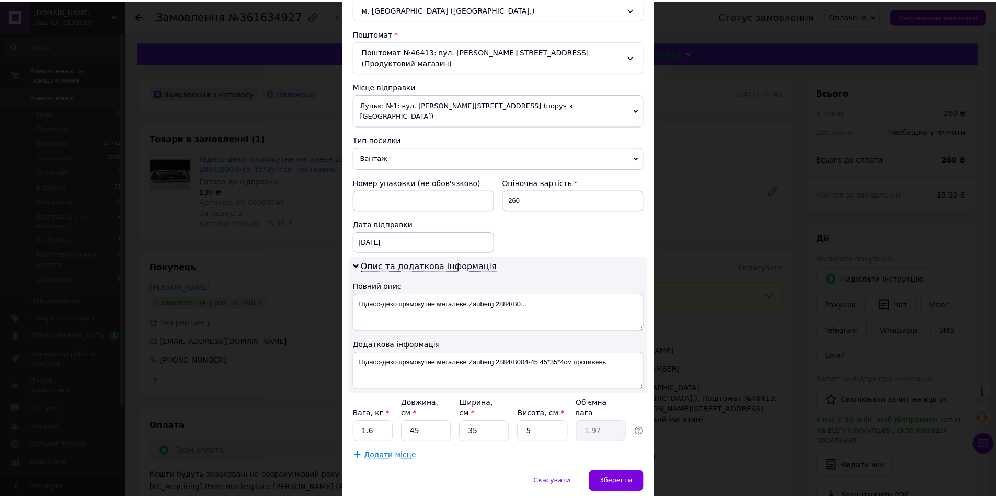
scroll to position [313, 0]
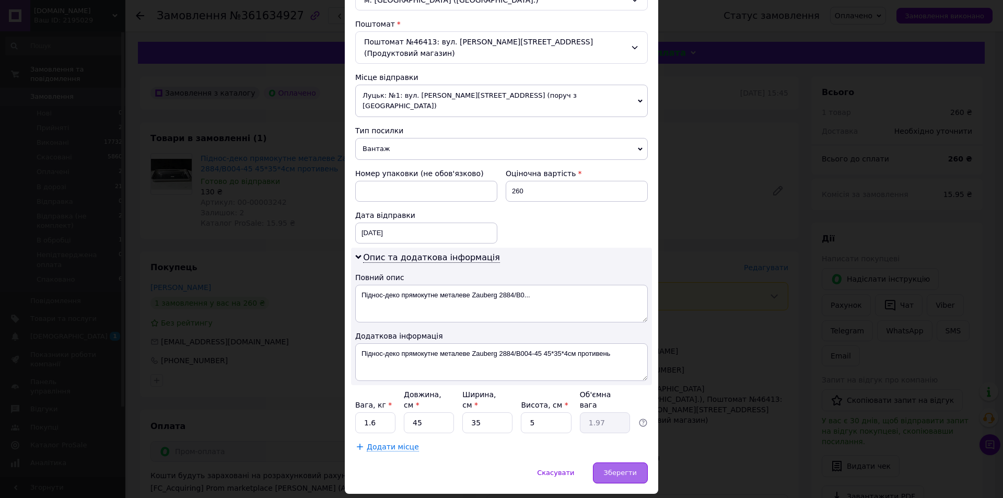
click at [615, 469] on span "Зберегти" at bounding box center [620, 473] width 33 height 8
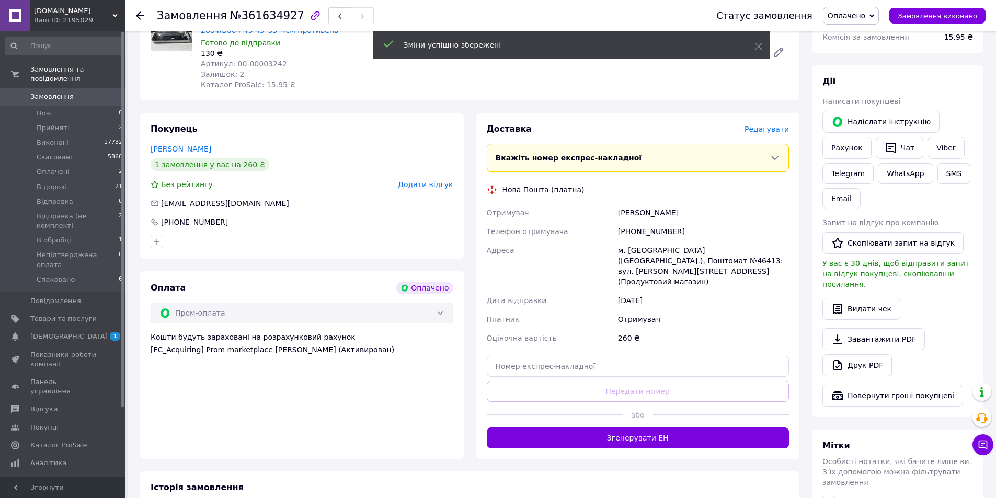
scroll to position [157, 0]
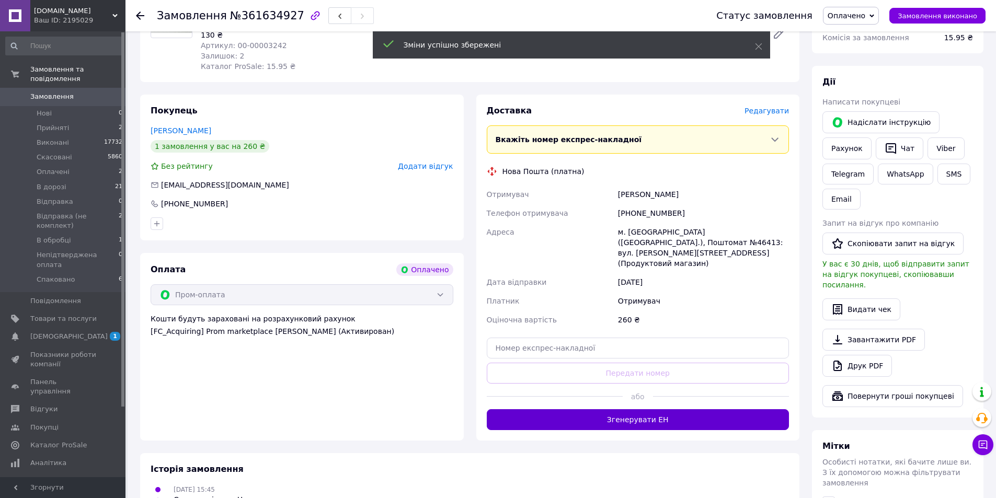
click at [641, 411] on button "Згенерувати ЕН" at bounding box center [638, 419] width 303 height 21
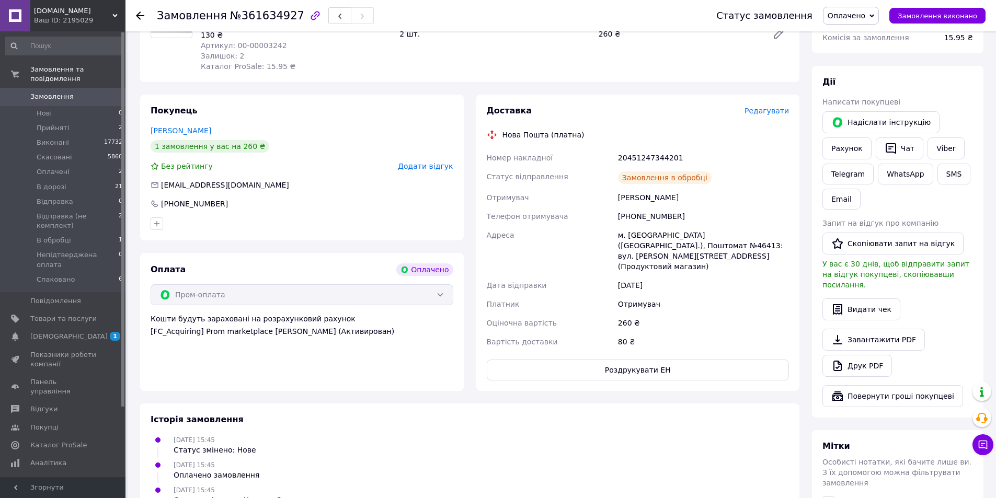
click at [651, 156] on div "20451247344201" at bounding box center [703, 157] width 175 height 19
copy div "20451247344201"
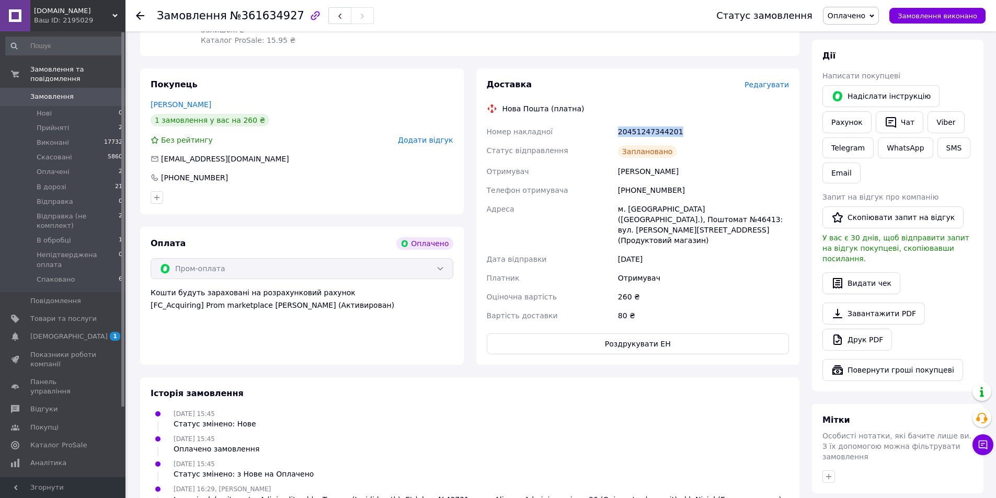
scroll to position [321, 0]
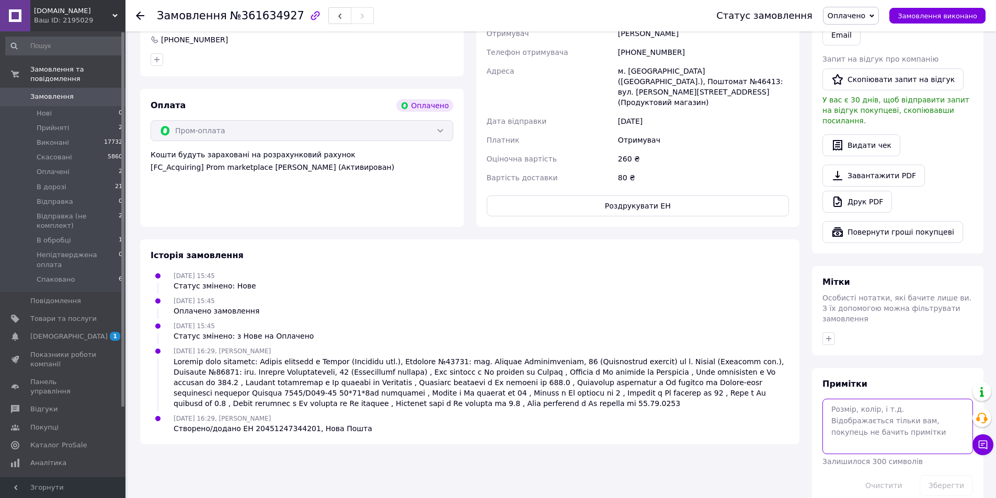
click at [871, 410] on textarea at bounding box center [897, 426] width 151 height 55
paste textarea "20451247344201"
type textarea "промОплата 20451247344201"
click at [960, 475] on button "Зберегти" at bounding box center [945, 485] width 53 height 21
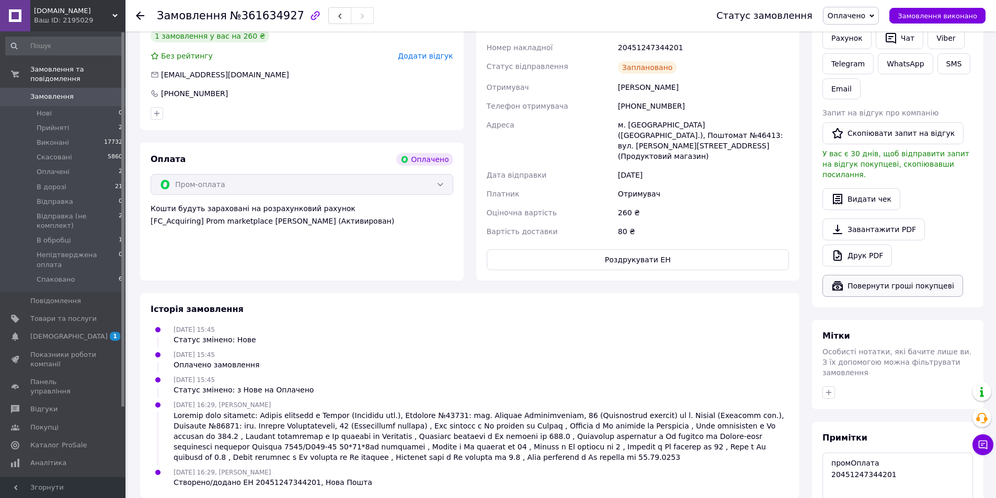
scroll to position [60, 0]
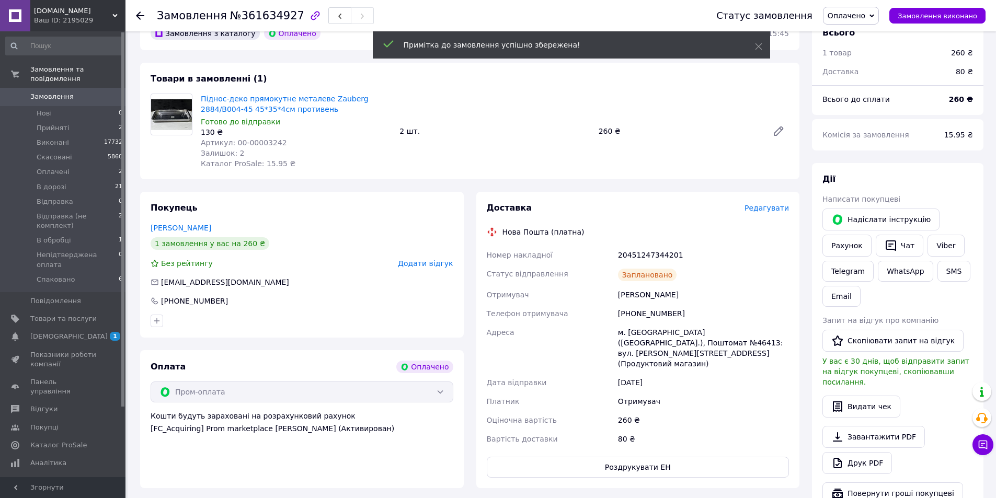
click at [858, 15] on span "Оплачено" at bounding box center [846, 15] width 38 height 8
click at [868, 99] on li "Відправка" at bounding box center [872, 99] width 99 height 16
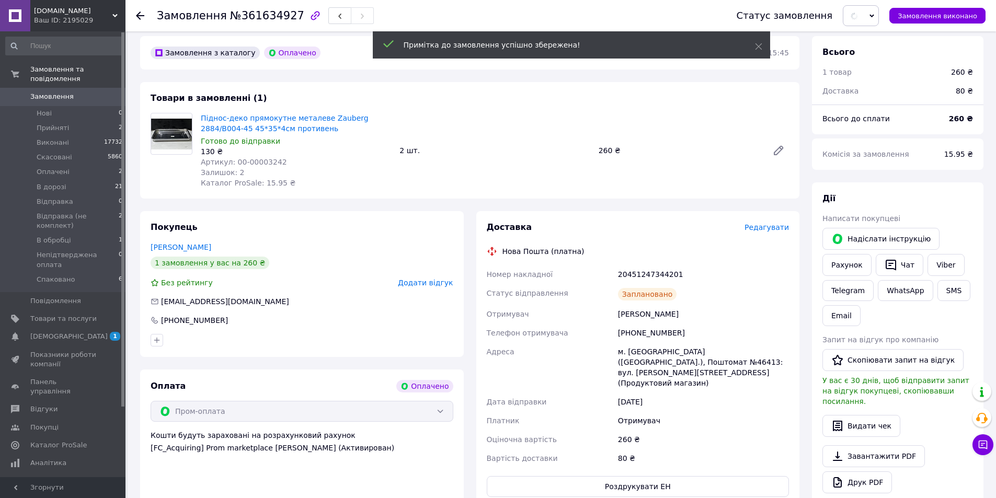
scroll to position [0, 0]
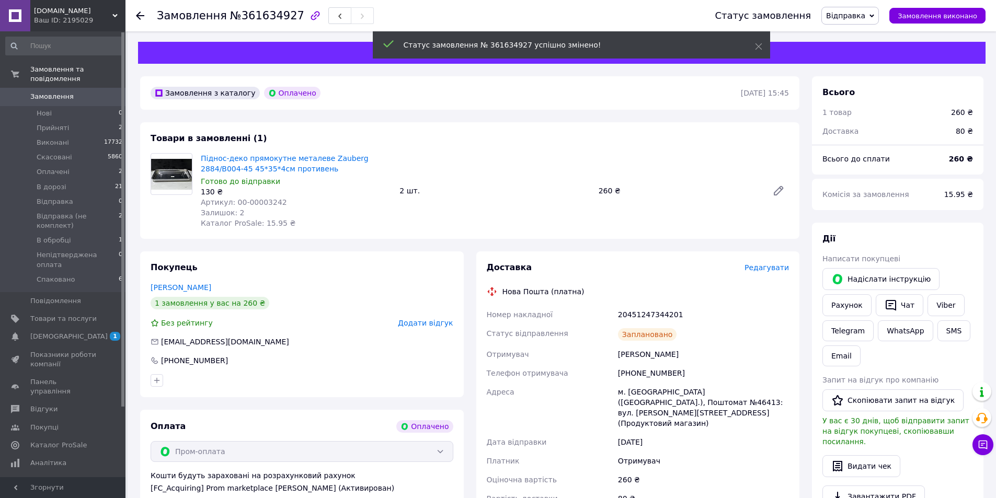
click at [82, 92] on span "Замовлення" at bounding box center [63, 96] width 66 height 9
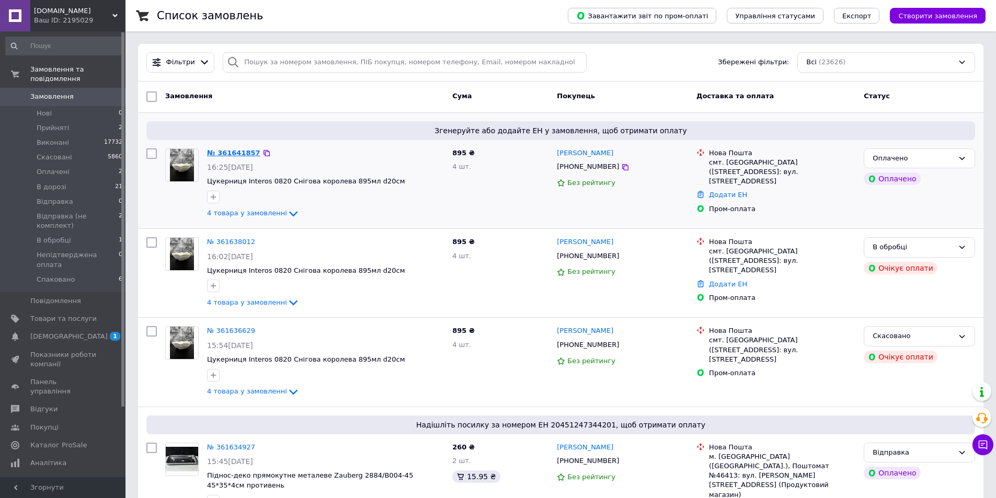
click at [234, 154] on link "№ 361641857" at bounding box center [233, 153] width 53 height 8
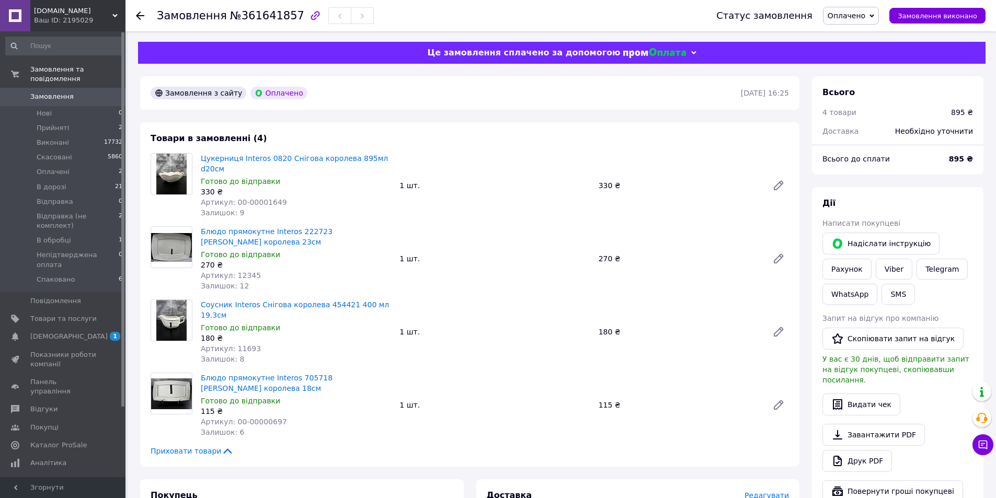
click at [850, 14] on span "Оплачено" at bounding box center [846, 15] width 38 height 8
click at [851, 104] on li "Відправка" at bounding box center [872, 99] width 99 height 16
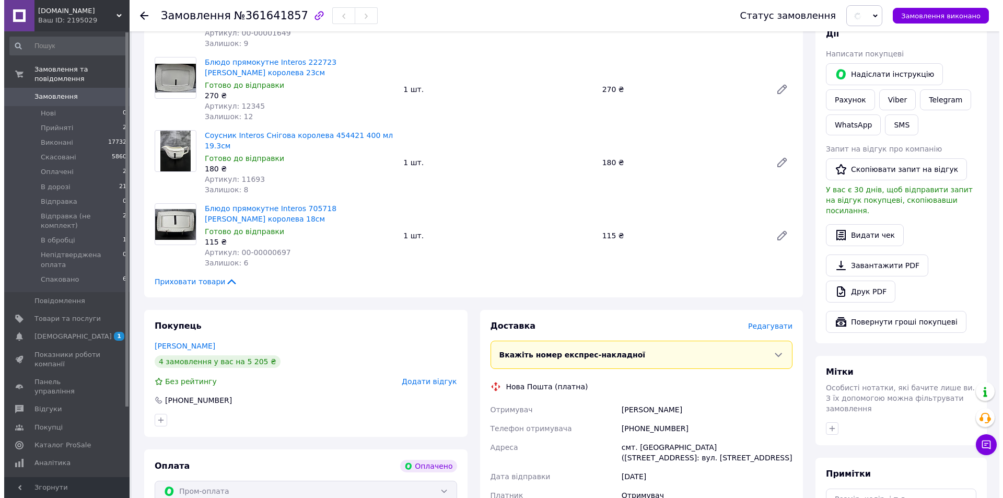
scroll to position [209, 0]
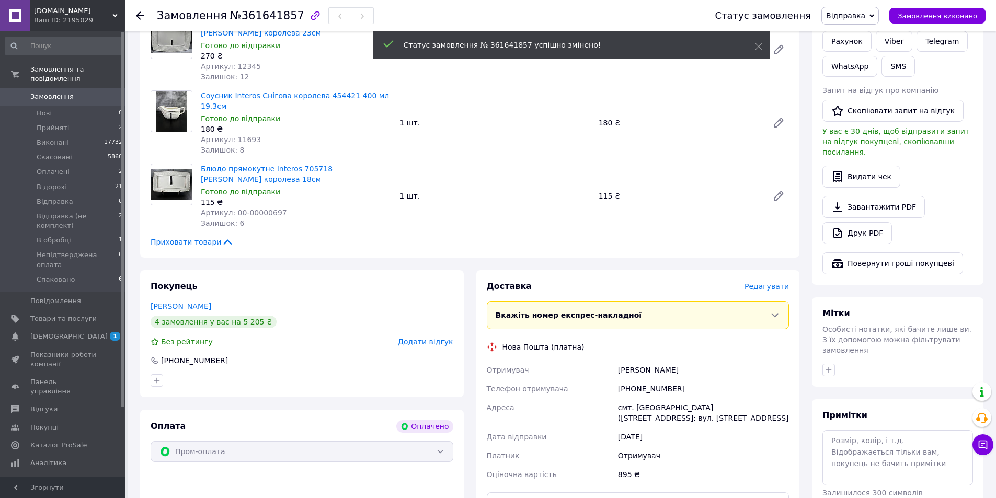
click at [773, 282] on span "Редагувати" at bounding box center [766, 286] width 44 height 8
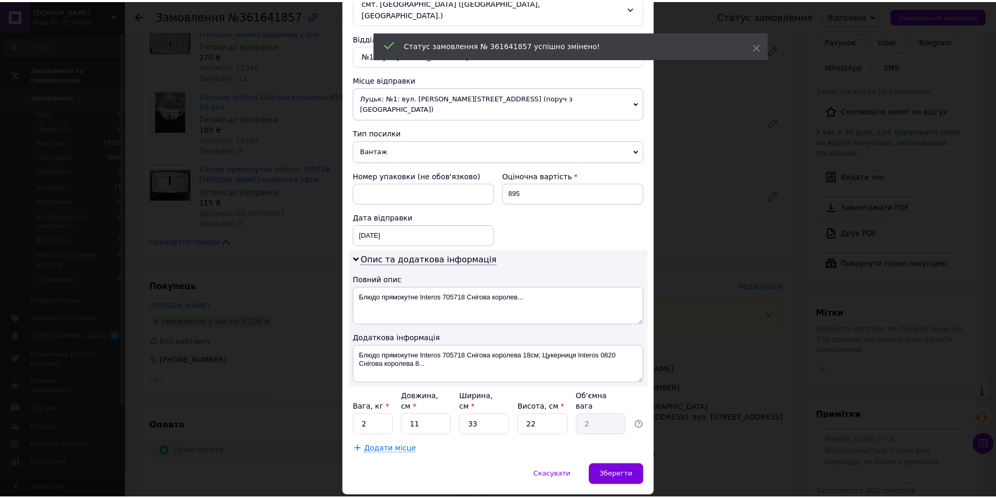
scroll to position [313, 0]
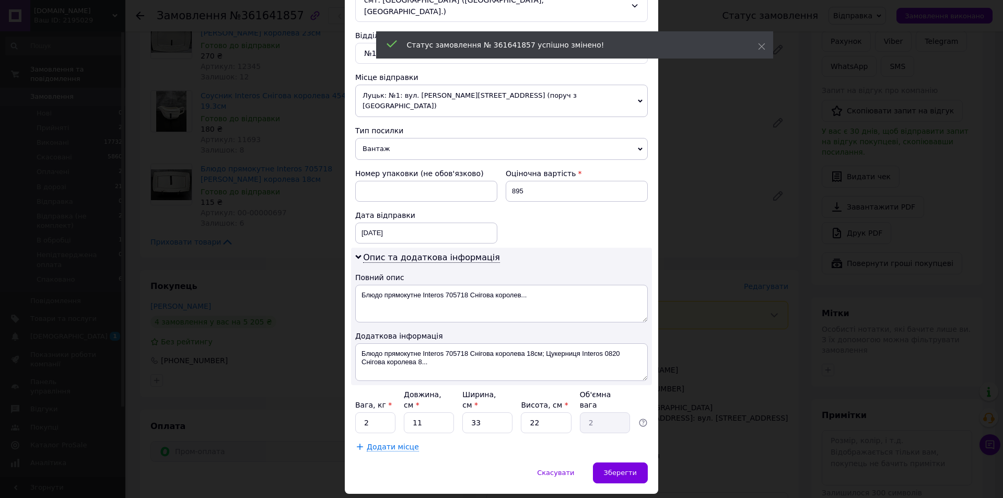
drag, startPoint x: 383, startPoint y: 401, endPoint x: 385, endPoint y: 396, distance: 6.0
click at [383, 401] on div "Платник Отримувач Відправник Прізвище отримувача [PERSON_NAME] Ім'я отримувача …" at bounding box center [501, 130] width 293 height 644
click at [385, 412] on input "2" at bounding box center [375, 422] width 40 height 21
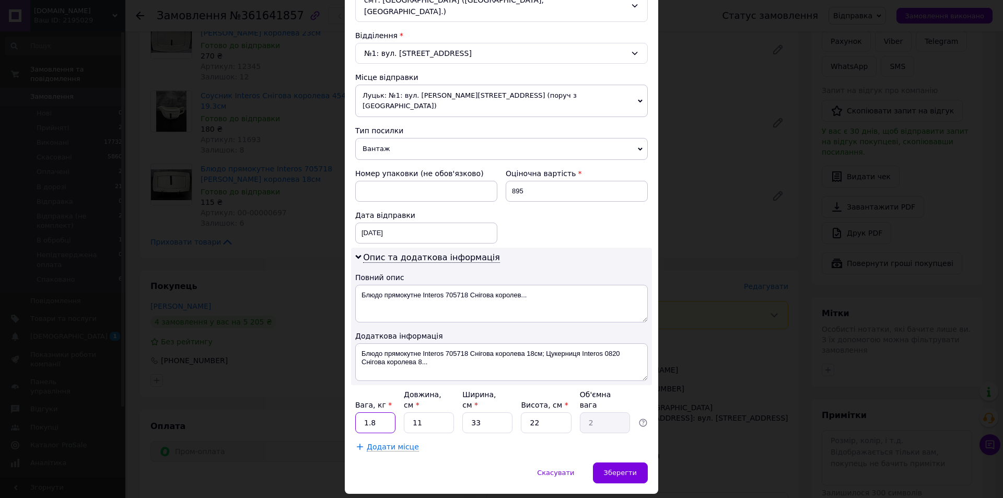
type input "1.8"
type input "3"
type input "0.54"
type input "30"
type input "5.45"
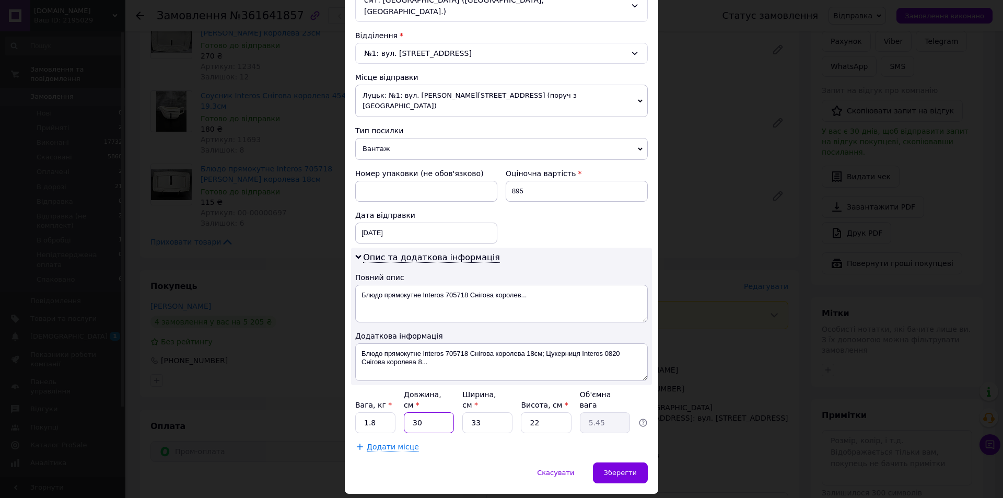
type input "30"
type input "2"
type input "0.33"
type input "20"
type input "3.3"
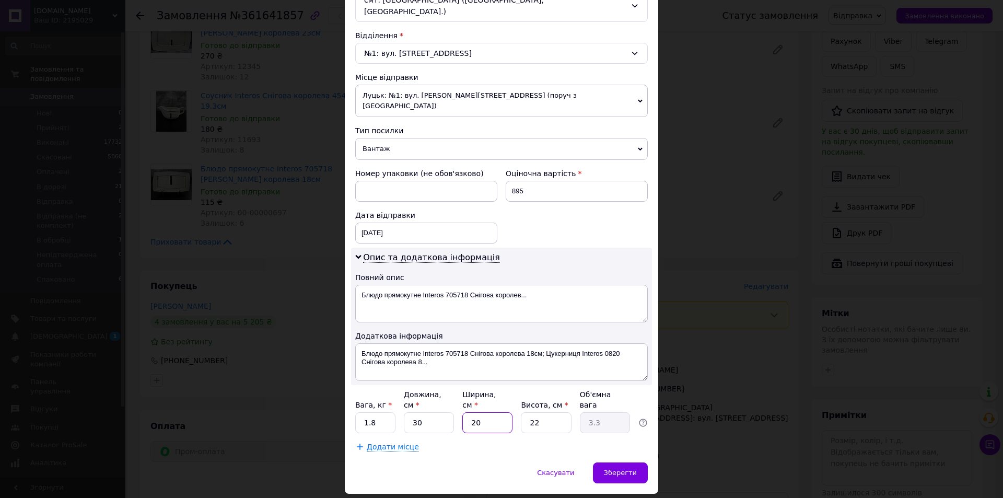
type input "20"
type input "2"
type input "0.3"
type input "20"
type input "3"
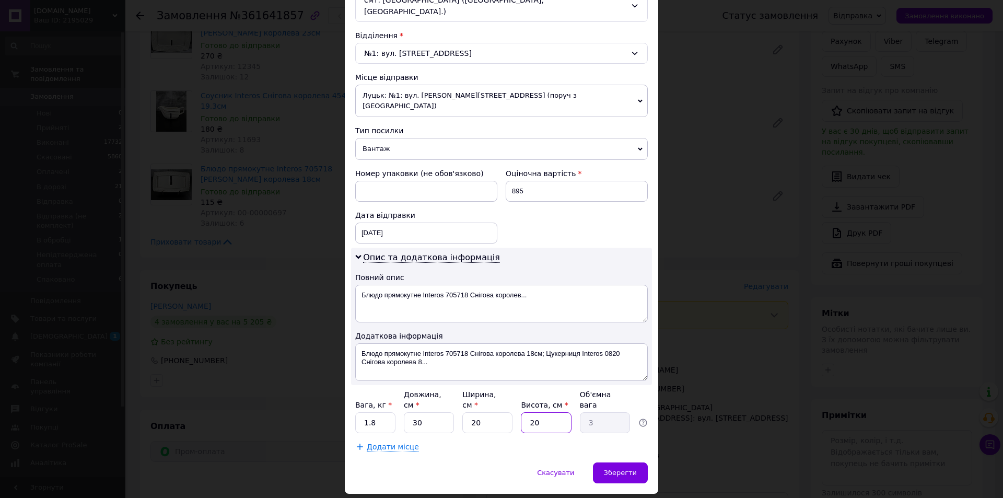
type input "20"
click at [616, 463] on div "Скасувати   Зберегти" at bounding box center [502, 478] width 314 height 31
drag, startPoint x: 615, startPoint y: 452, endPoint x: 617, endPoint y: 446, distance: 6.0
click at [615, 463] on div "Скасувати   Зберегти" at bounding box center [502, 478] width 314 height 31
click at [618, 469] on span "Зберегти" at bounding box center [620, 473] width 33 height 8
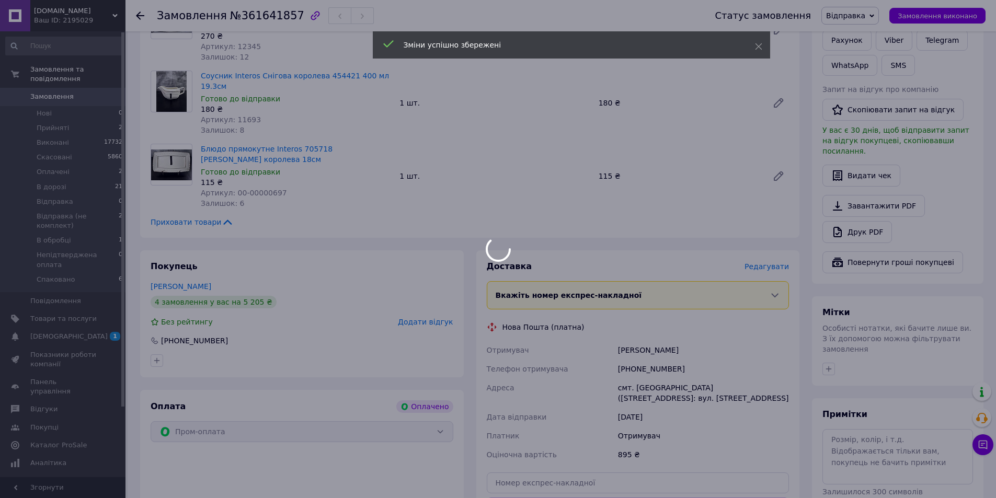
scroll to position [314, 0]
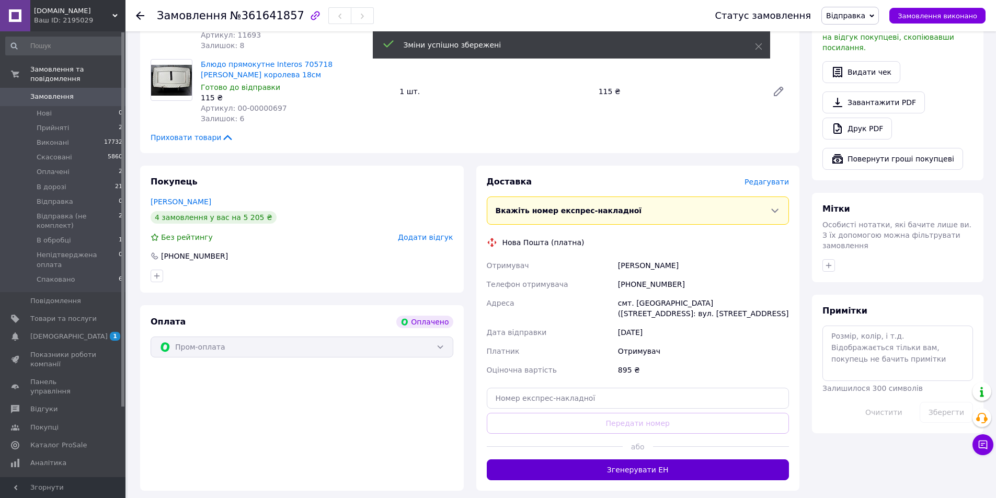
click at [614, 459] on button "Згенерувати ЕН" at bounding box center [638, 469] width 303 height 21
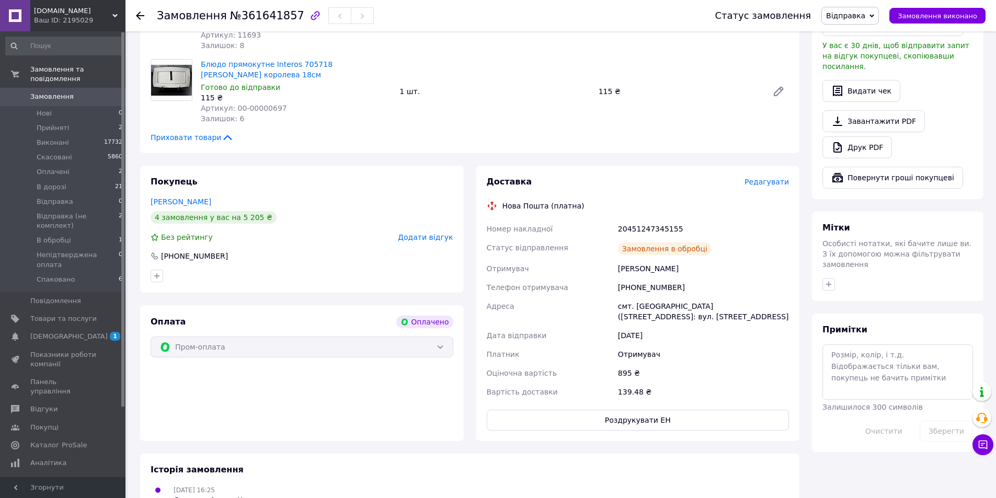
click at [649, 220] on div "20451247345155" at bounding box center [703, 229] width 175 height 19
copy div "20451247345155"
click at [922, 344] on textarea at bounding box center [897, 371] width 151 height 55
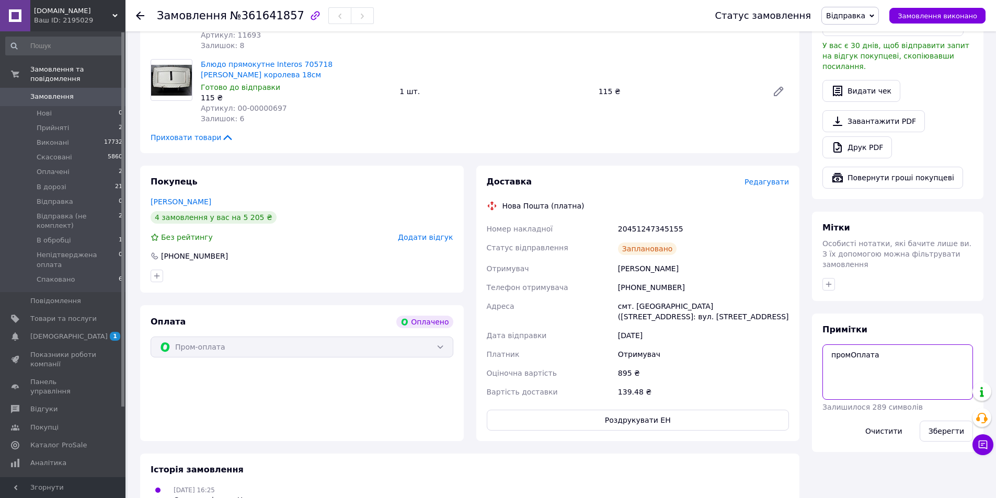
paste textarea "20451247345155"
type textarea "промОплата 20451247345155"
click at [941, 417] on div "Зберегти" at bounding box center [946, 431] width 62 height 29
click at [941, 421] on button "Зберегти" at bounding box center [945, 431] width 53 height 21
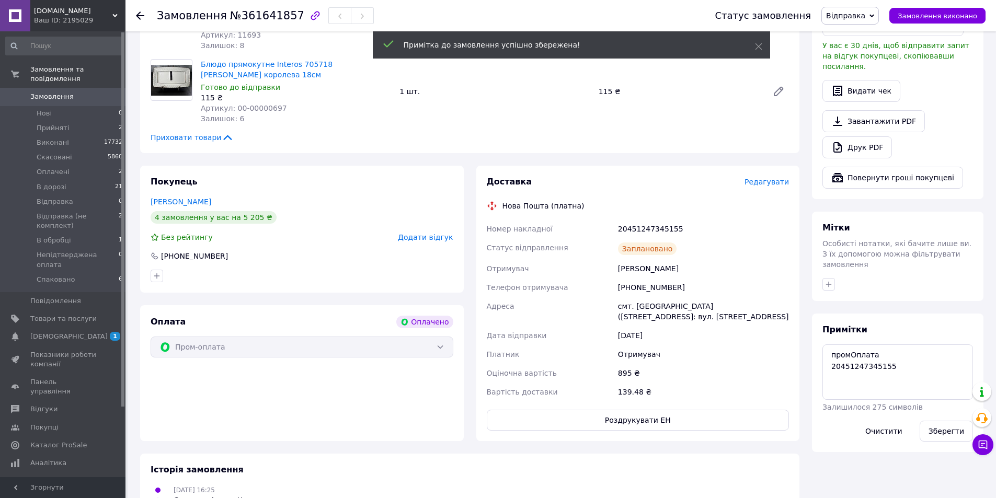
click at [65, 92] on span "Замовлення" at bounding box center [51, 96] width 43 height 9
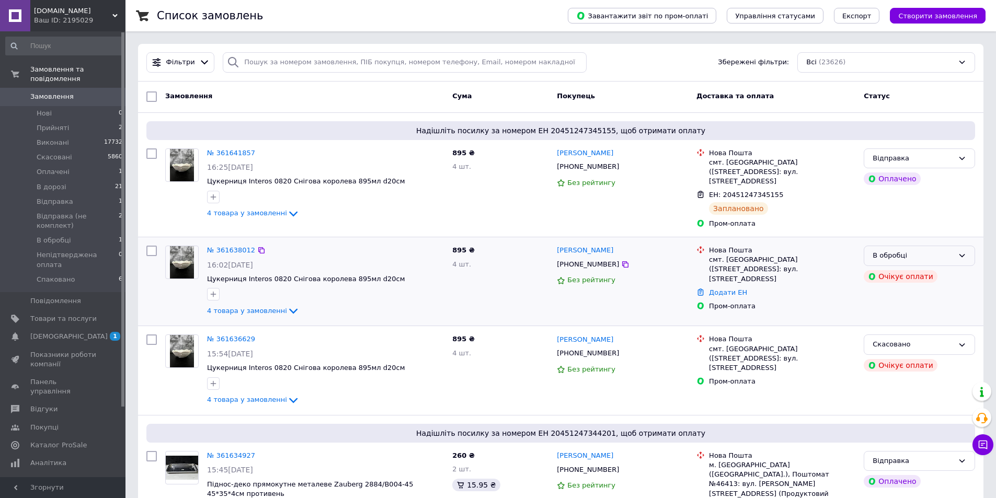
click at [901, 250] on div "В обробці" at bounding box center [912, 255] width 81 height 11
click at [908, 306] on li "Скасовано" at bounding box center [919, 315] width 110 height 19
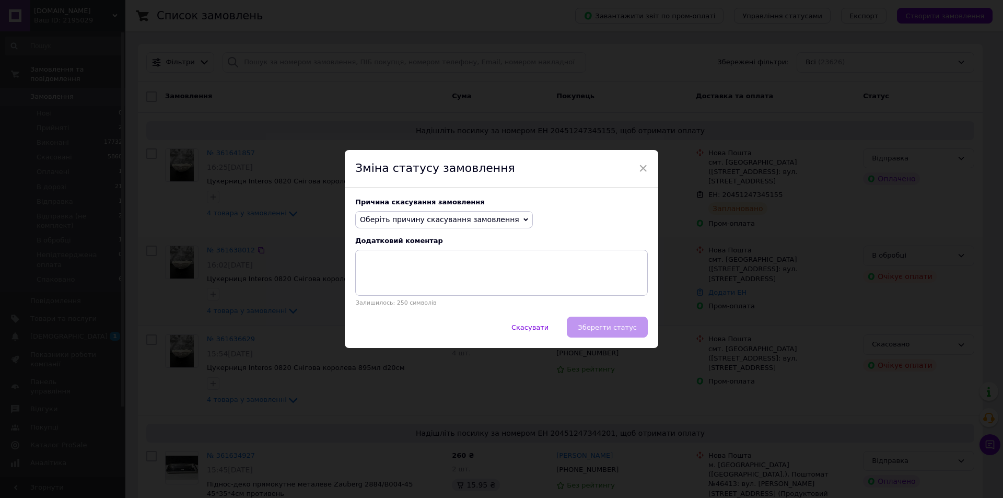
click at [446, 214] on span "Оберіть причину скасування замовлення" at bounding box center [444, 220] width 178 height 18
click at [394, 294] on li "Замовлення-дублікат" at bounding box center [444, 299] width 177 height 15
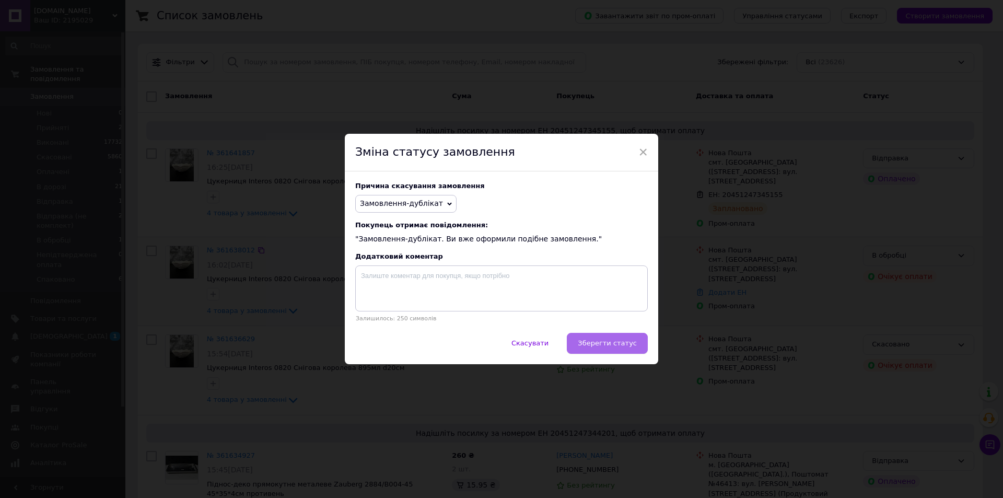
click at [599, 341] on span "Зберегти статус" at bounding box center [607, 343] width 59 height 8
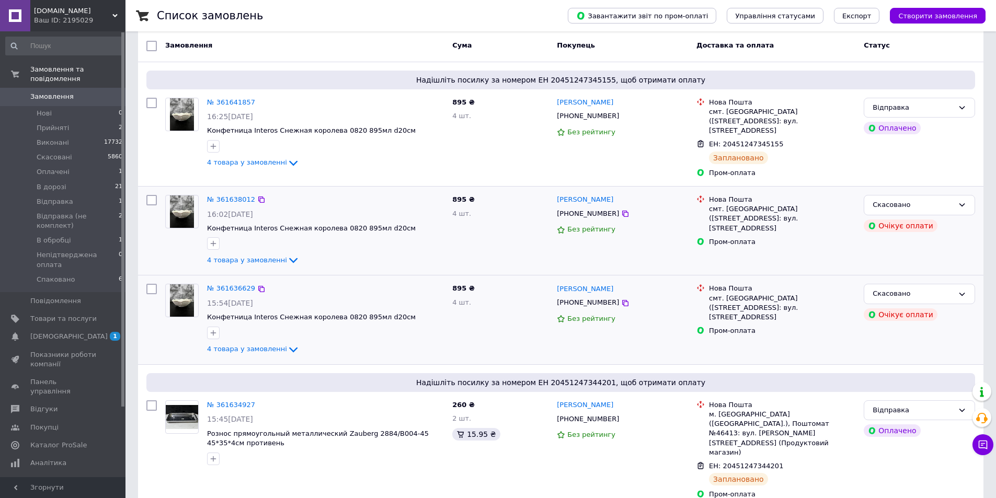
scroll to position [52, 0]
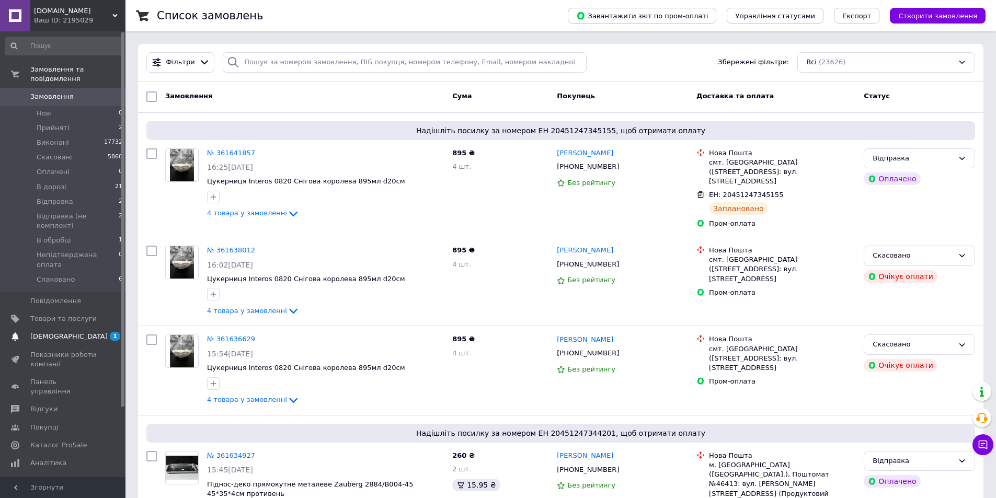
click at [74, 332] on span "[DEMOGRAPHIC_DATA]" at bounding box center [63, 336] width 66 height 9
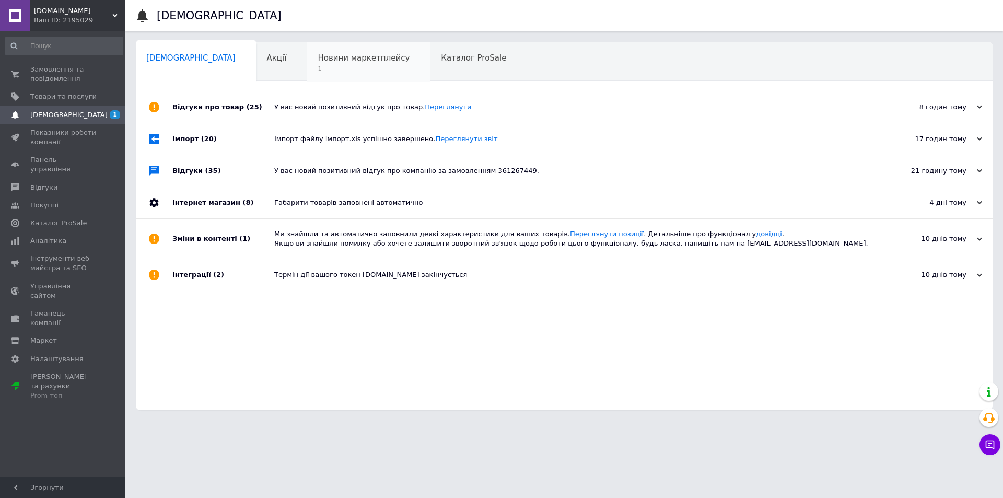
click at [338, 67] on span "1" at bounding box center [364, 69] width 92 height 8
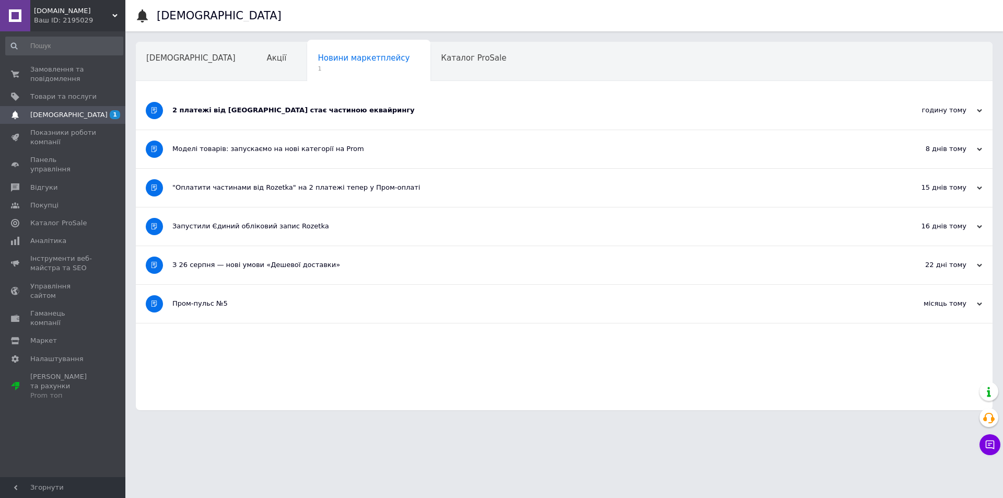
click at [290, 114] on div "2 платежі від [GEOGRAPHIC_DATA] стає частиною еквайрингу" at bounding box center [525, 110] width 706 height 9
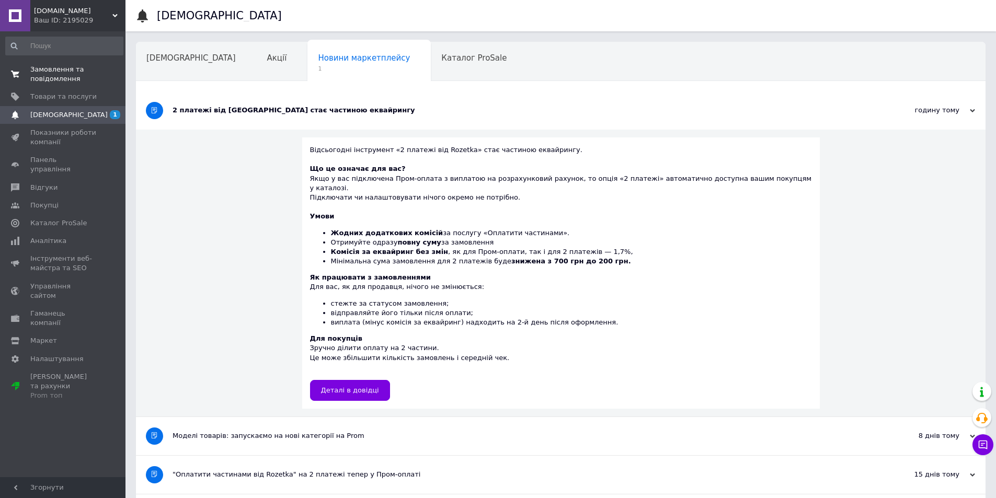
click at [75, 67] on span "Замовлення та повідомлення" at bounding box center [63, 74] width 66 height 19
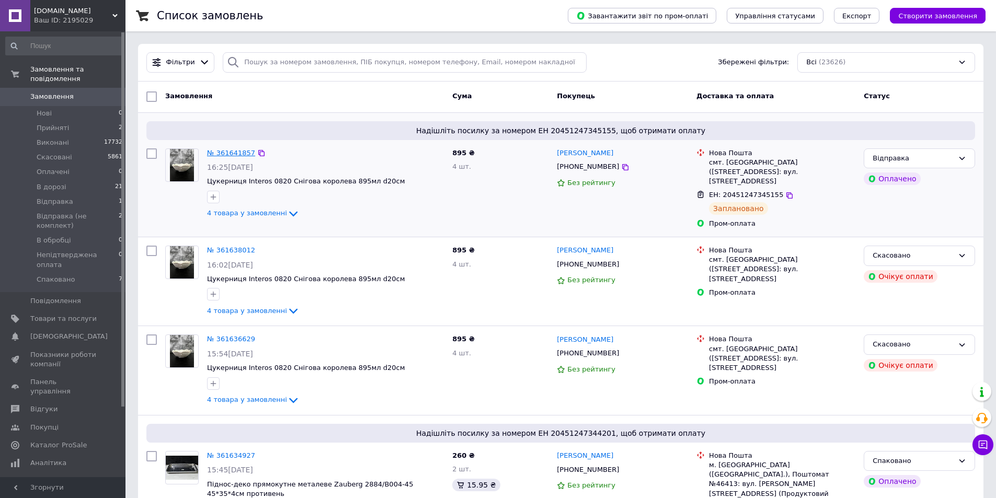
click at [233, 156] on link "№ 361641857" at bounding box center [231, 153] width 48 height 8
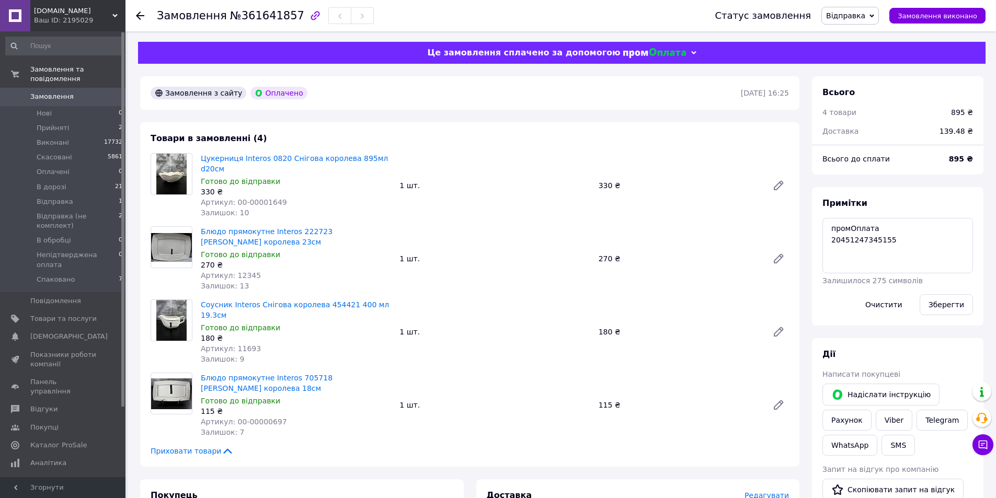
click at [45, 88] on link "Замовлення 0" at bounding box center [64, 97] width 129 height 18
